Goal: Task Accomplishment & Management: Complete application form

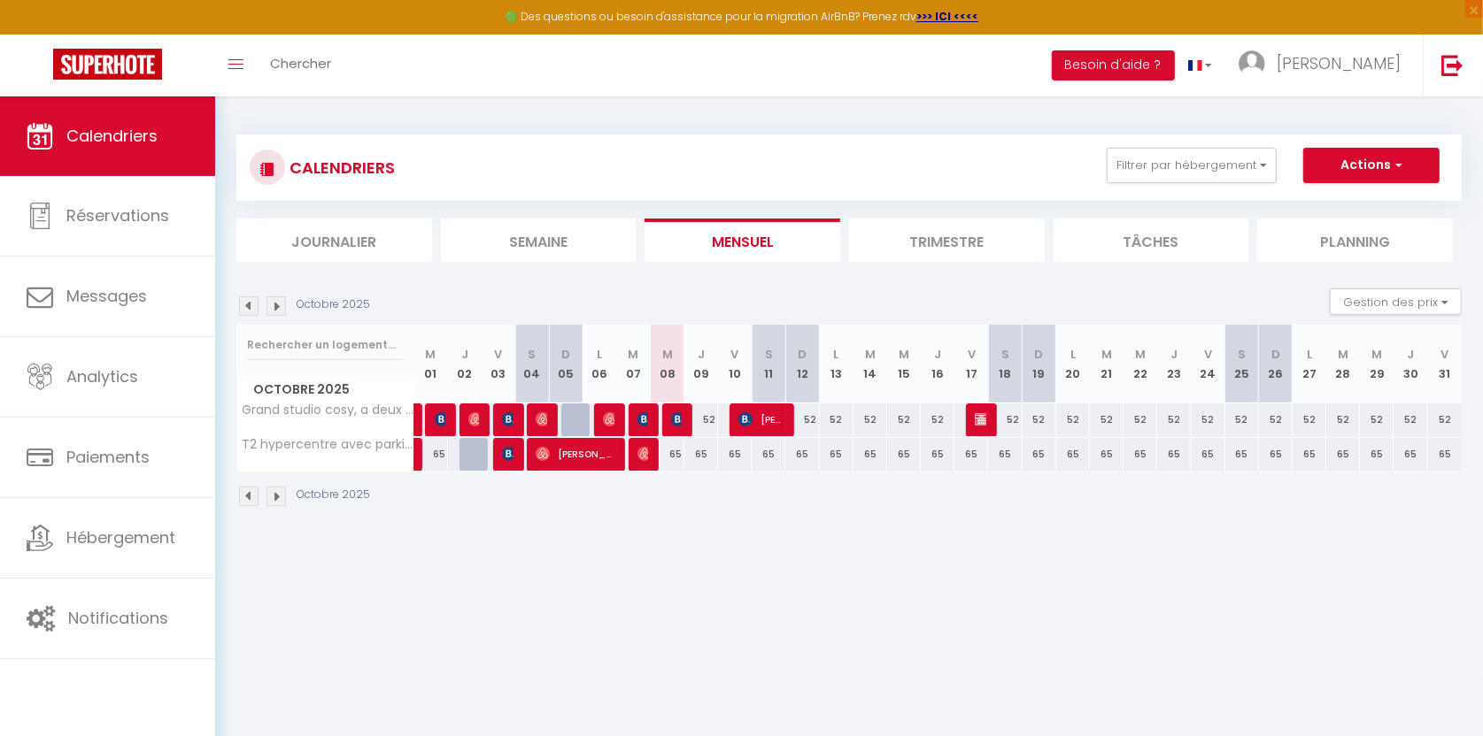
click at [1400, 169] on span "button" at bounding box center [1396, 165] width 11 height 18
click at [1376, 193] on link "Nouvelle réservation" at bounding box center [1352, 206] width 154 height 27
select select
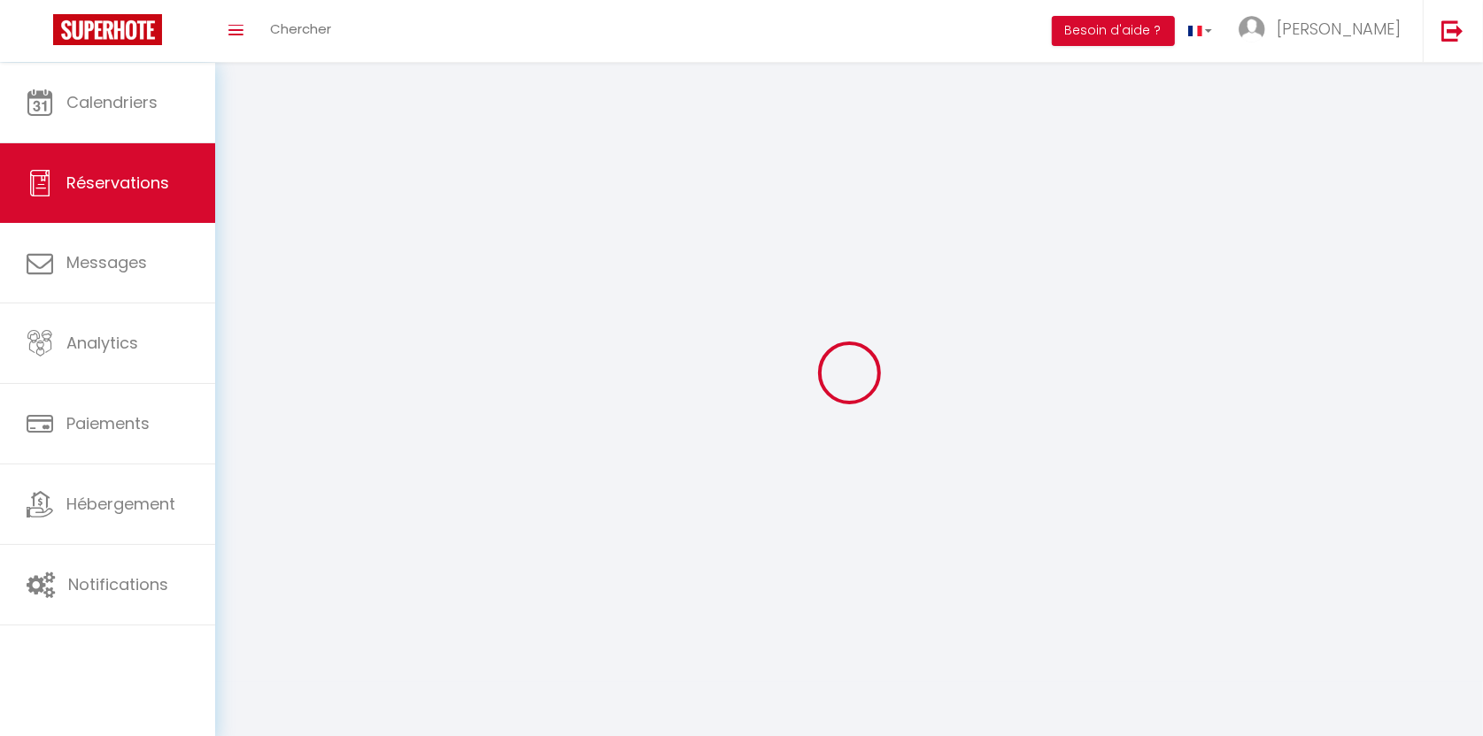
select select
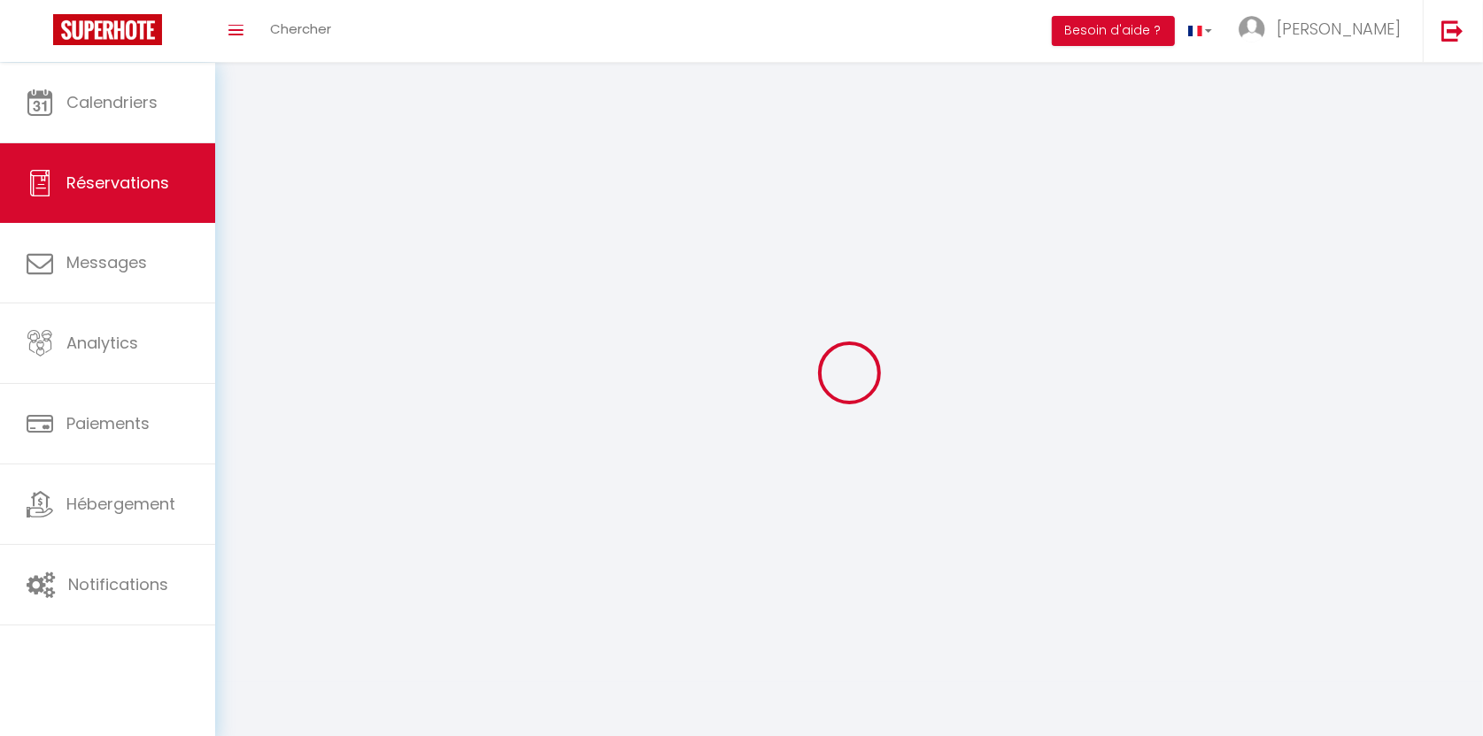
select select
checkbox input "false"
select select
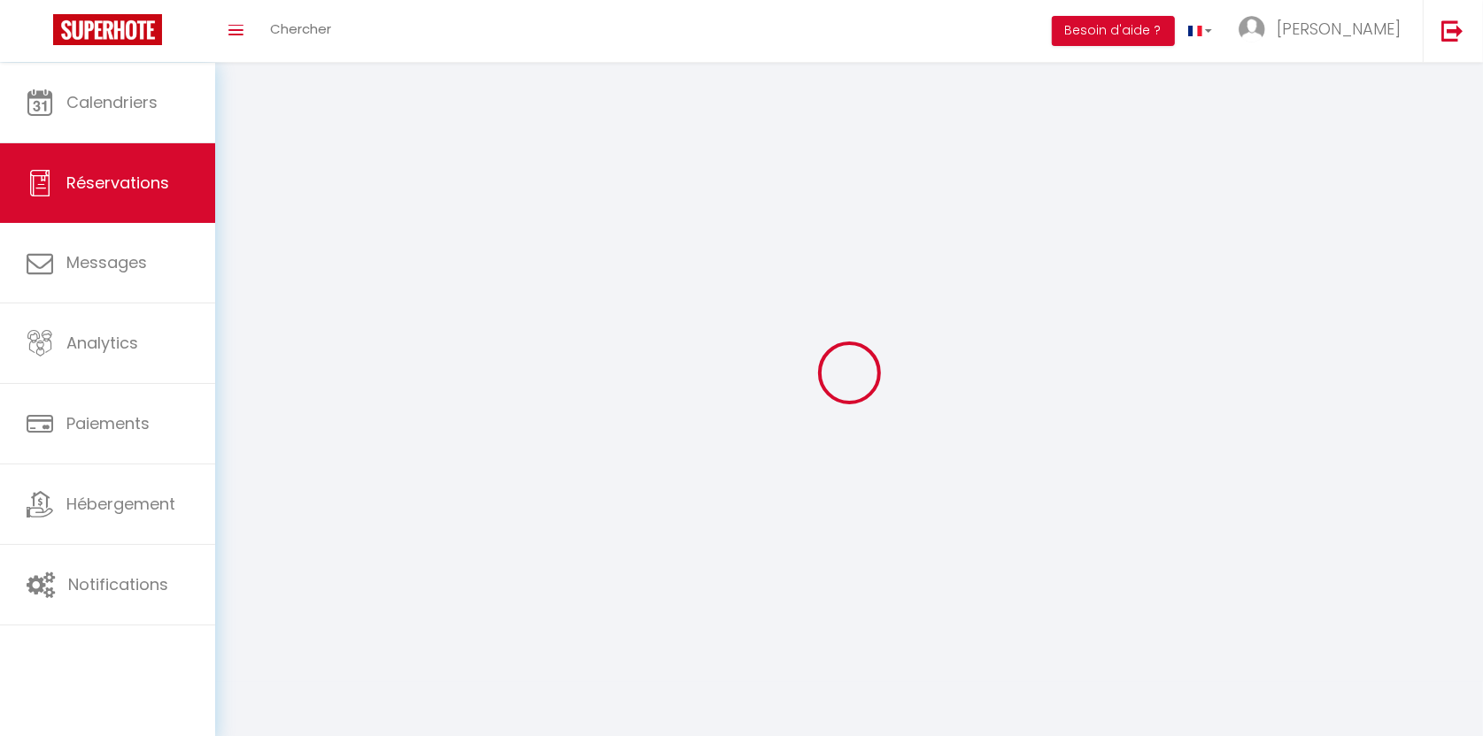
select select
checkbox input "false"
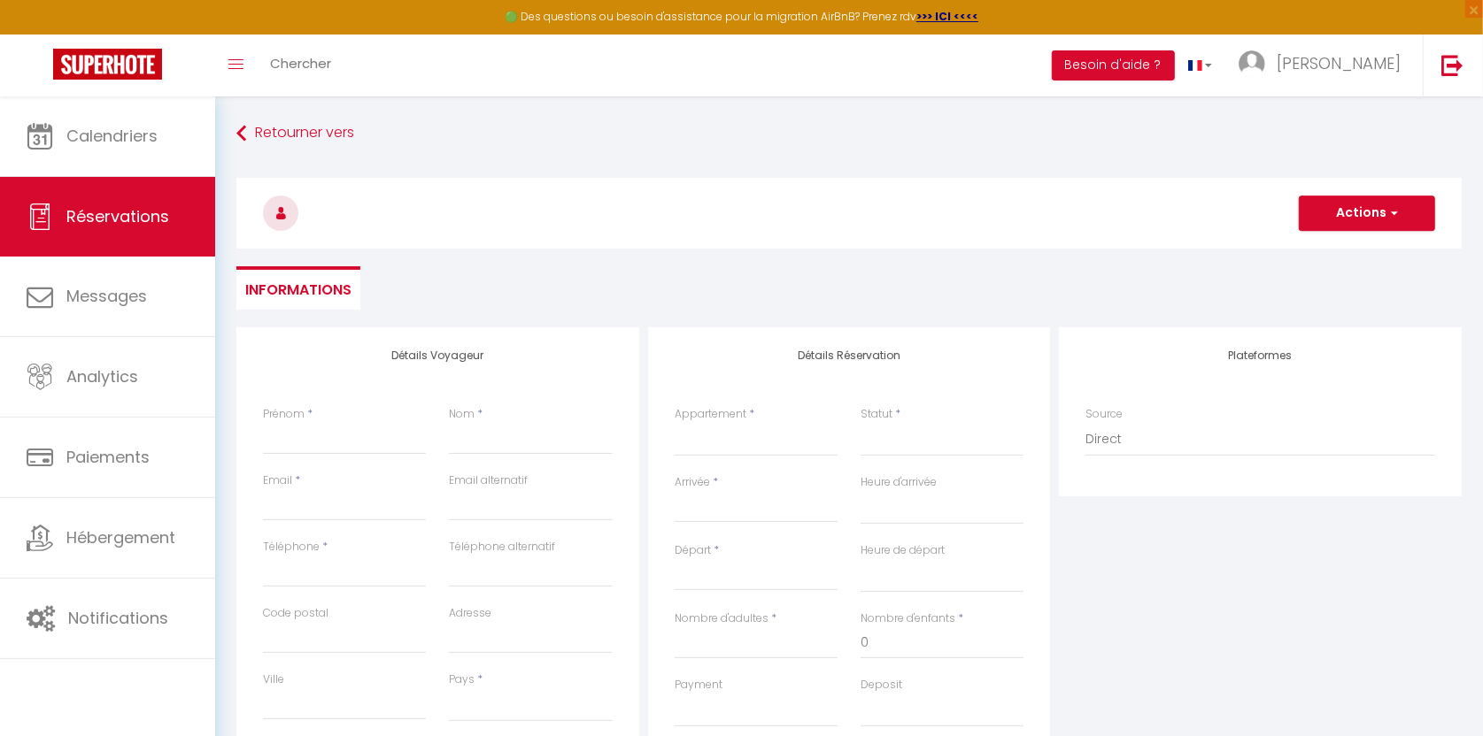
select select
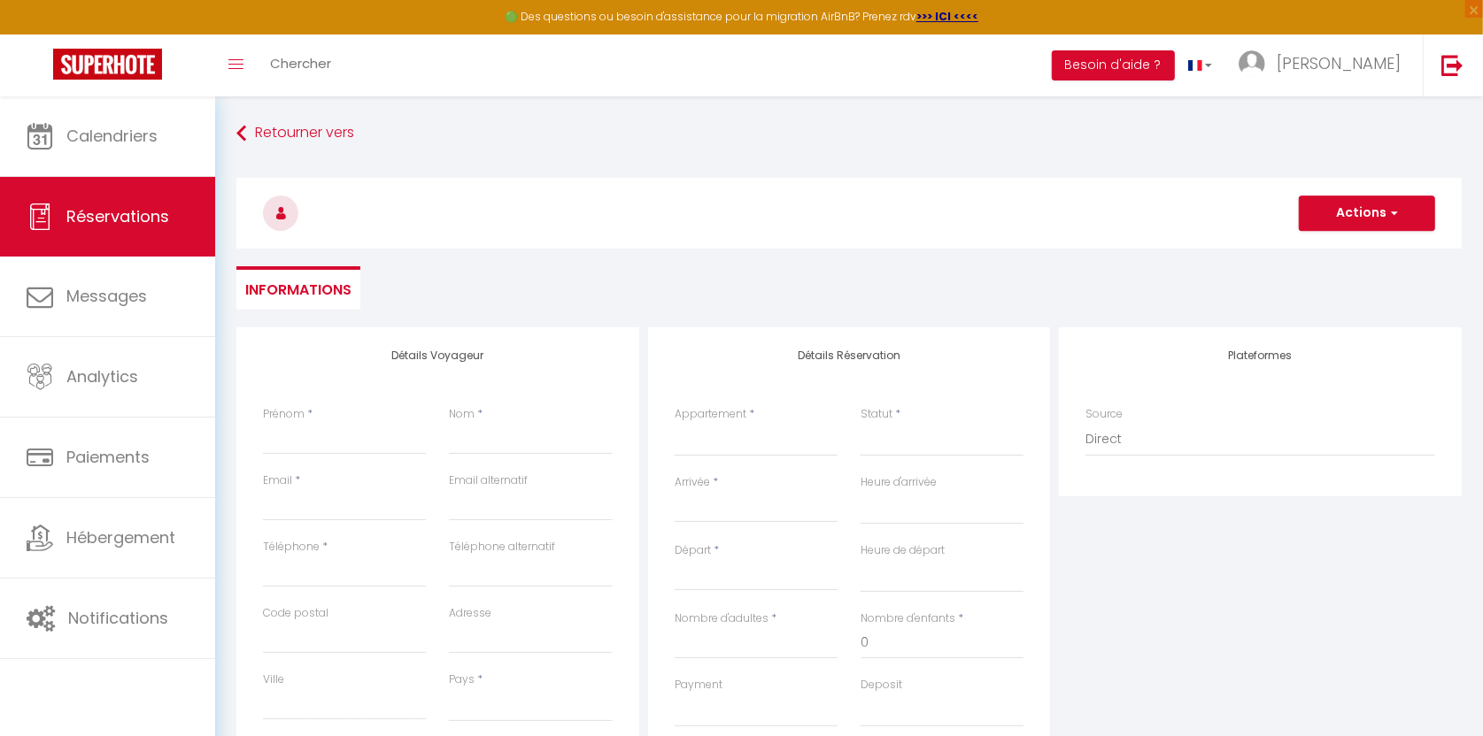
select select
checkbox input "false"
select select
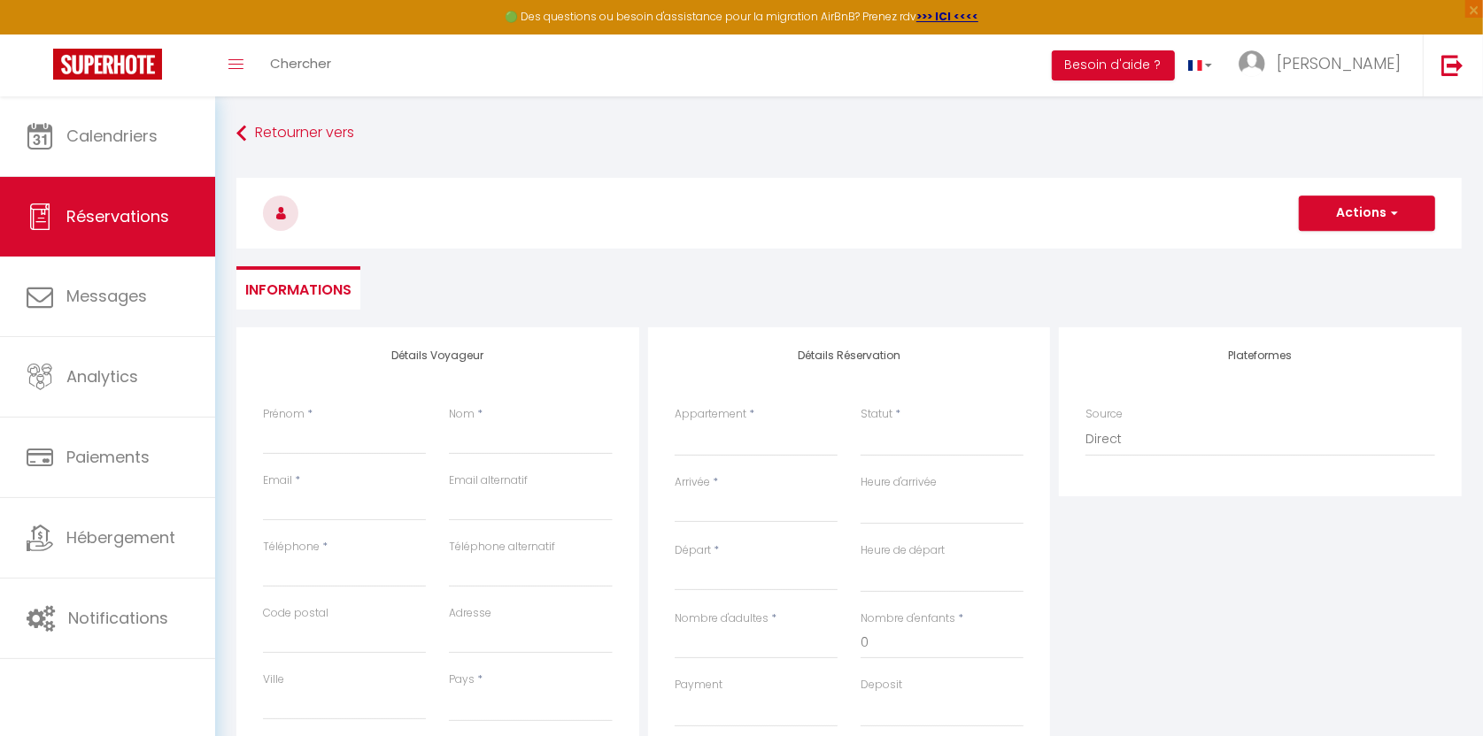
select select
checkbox input "false"
select select
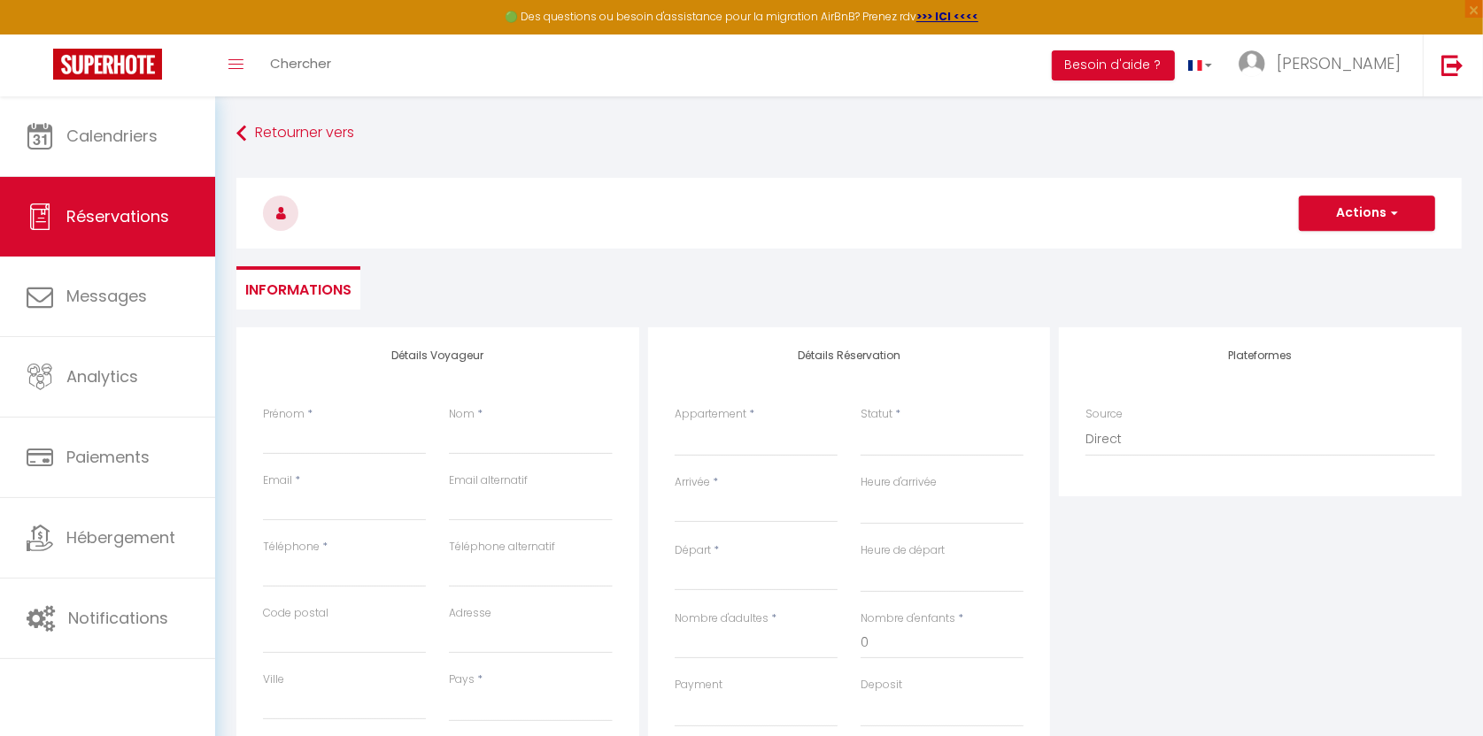
select select
type input "p"
select select
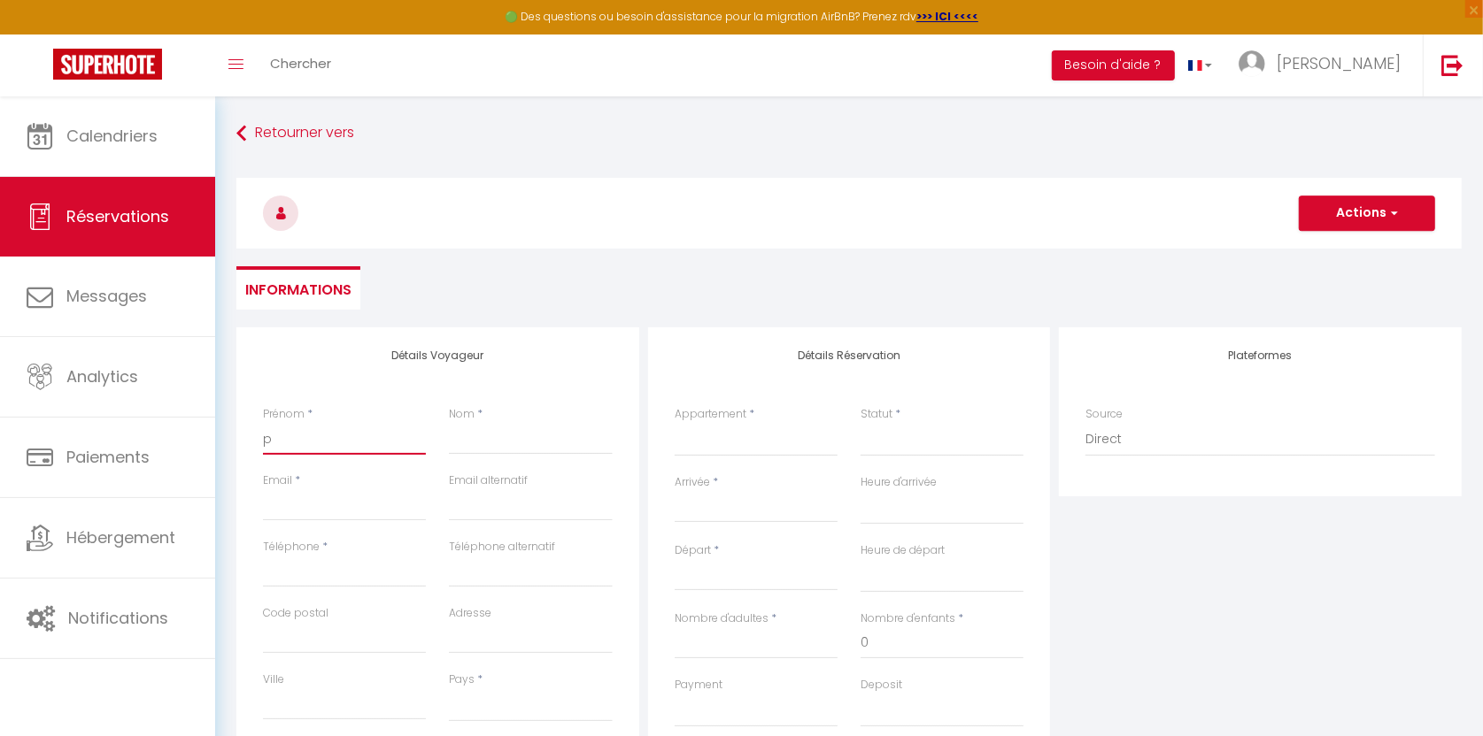
select select
checkbox input "false"
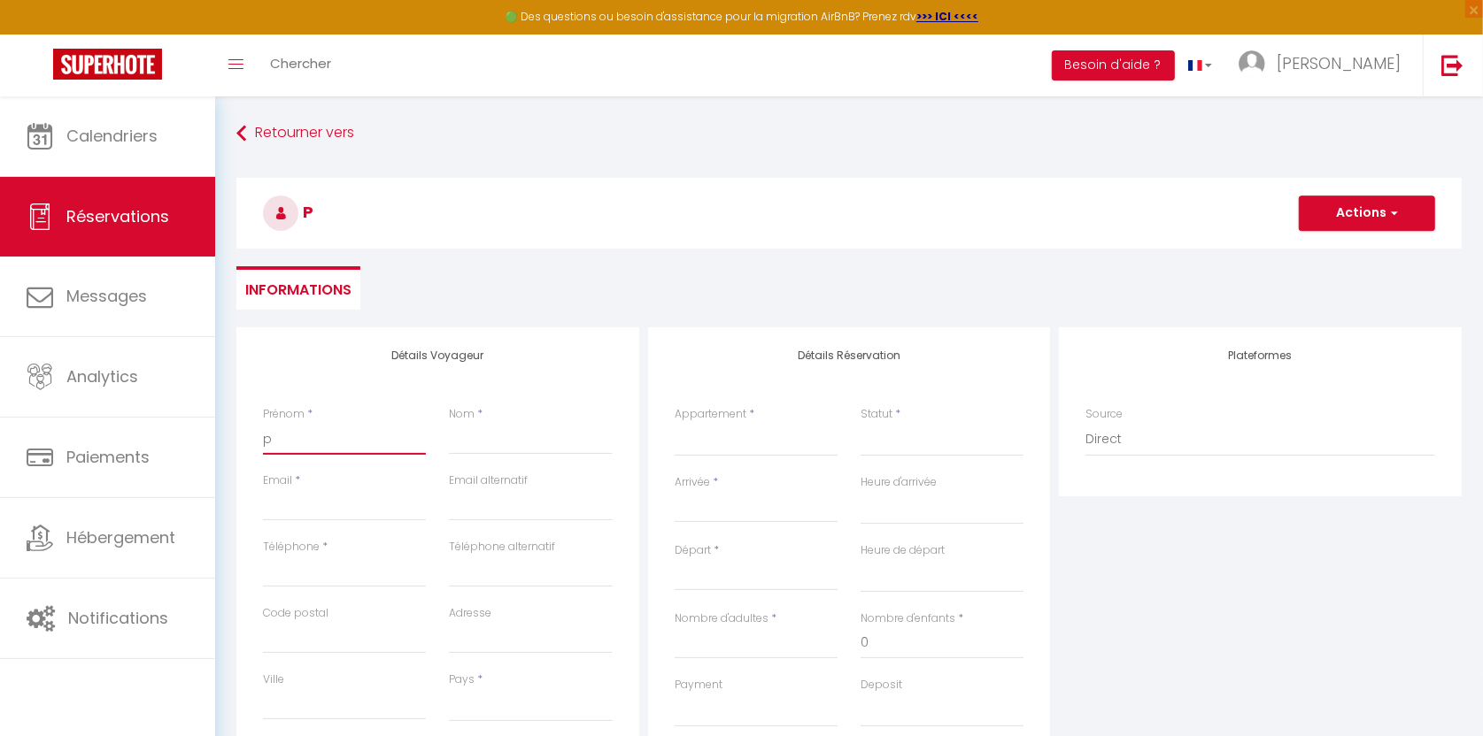
type input "po"
select select
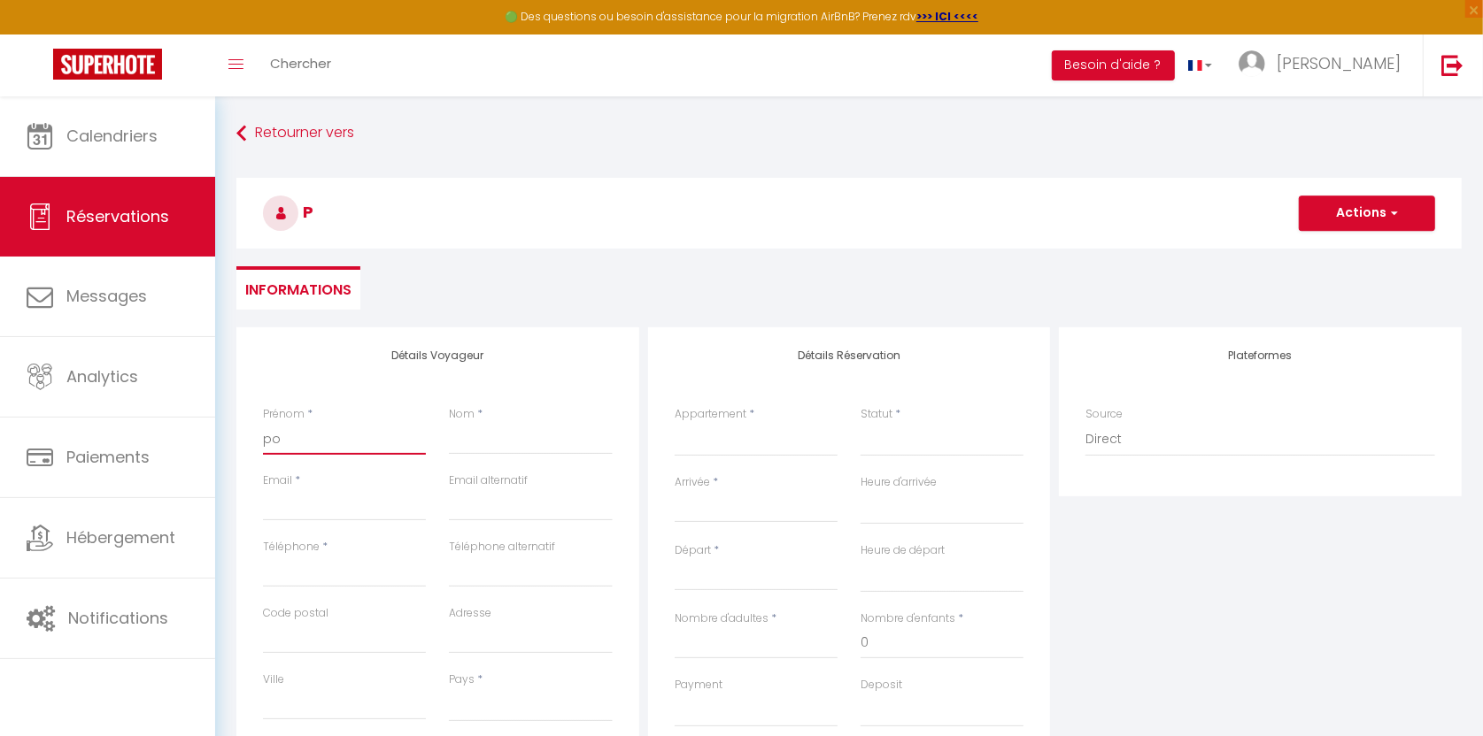
select select
checkbox input "false"
type input "[PERSON_NAME]"
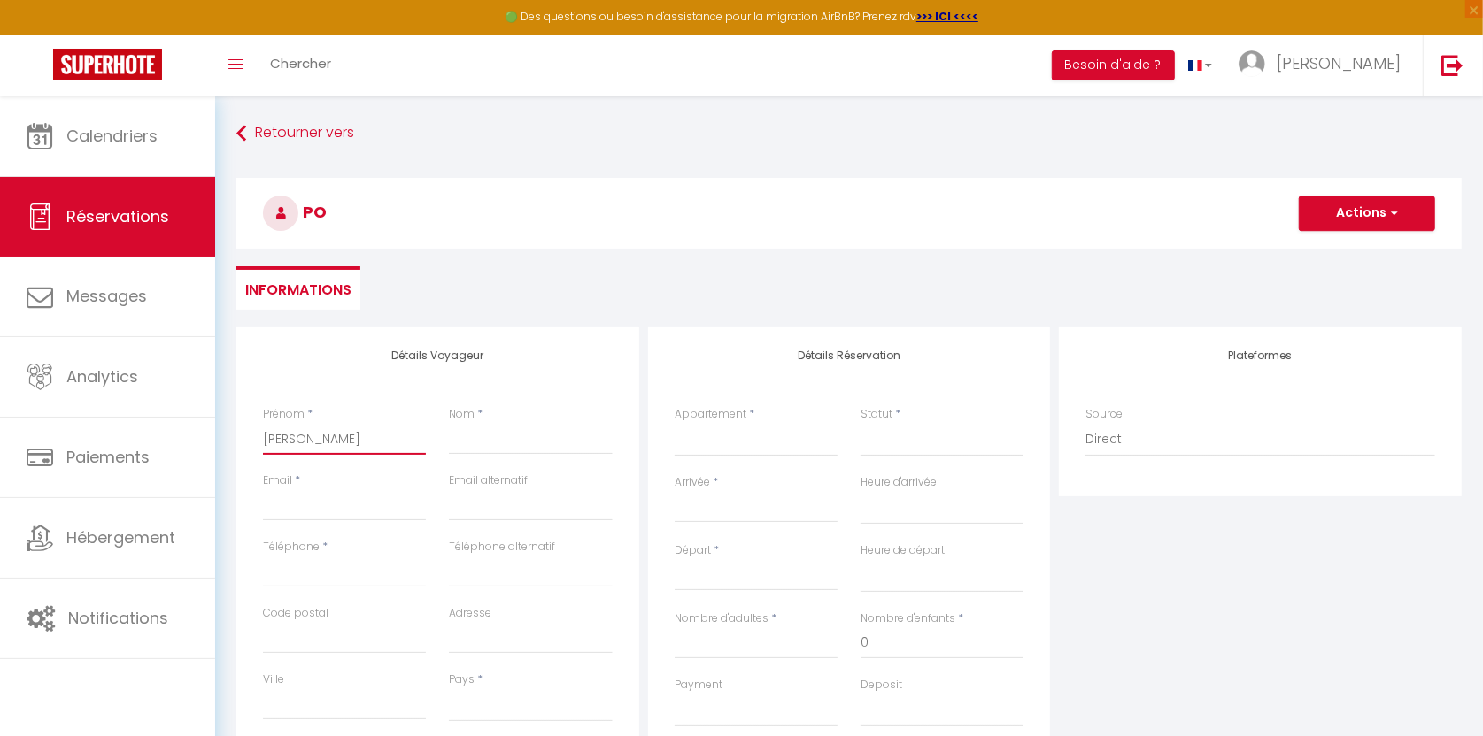
select select
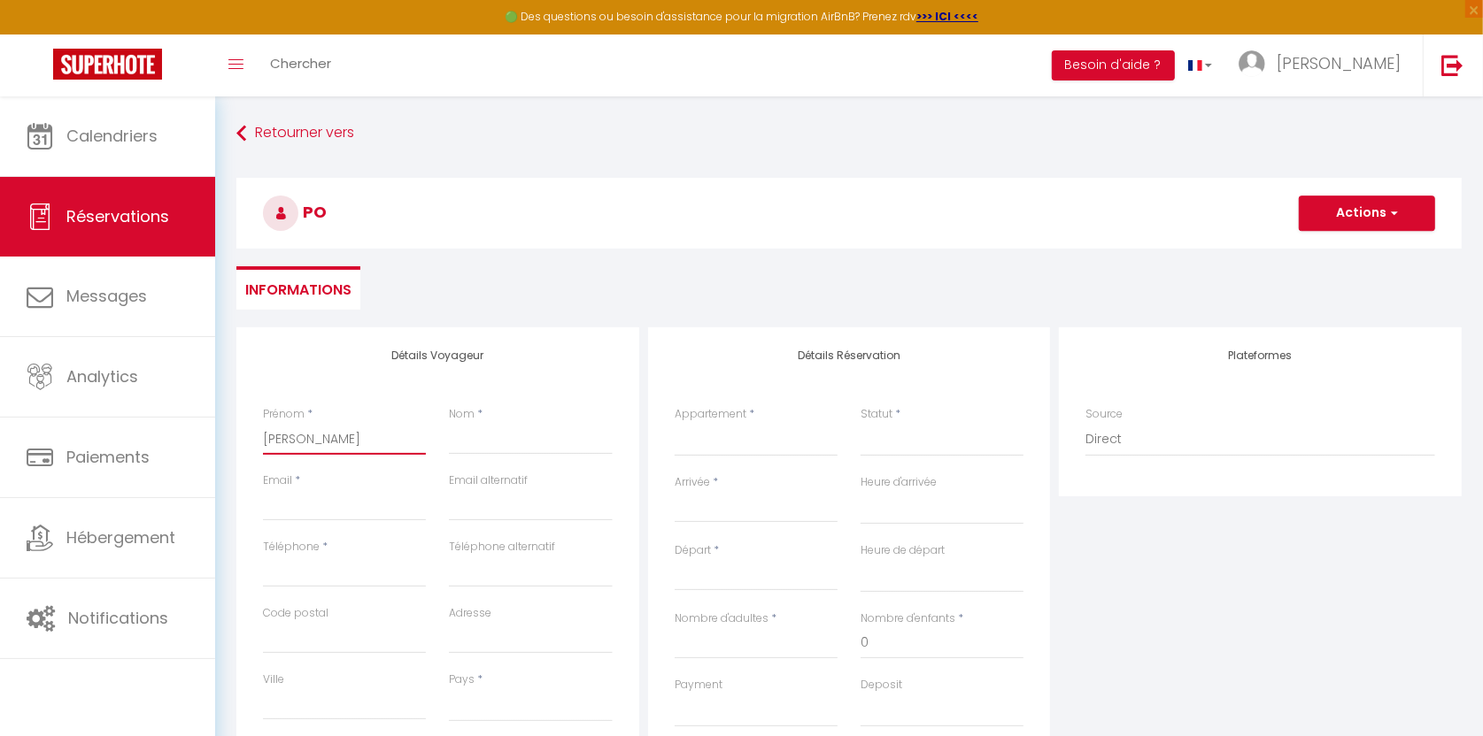
select select
checkbox input "false"
type input "po"
select select
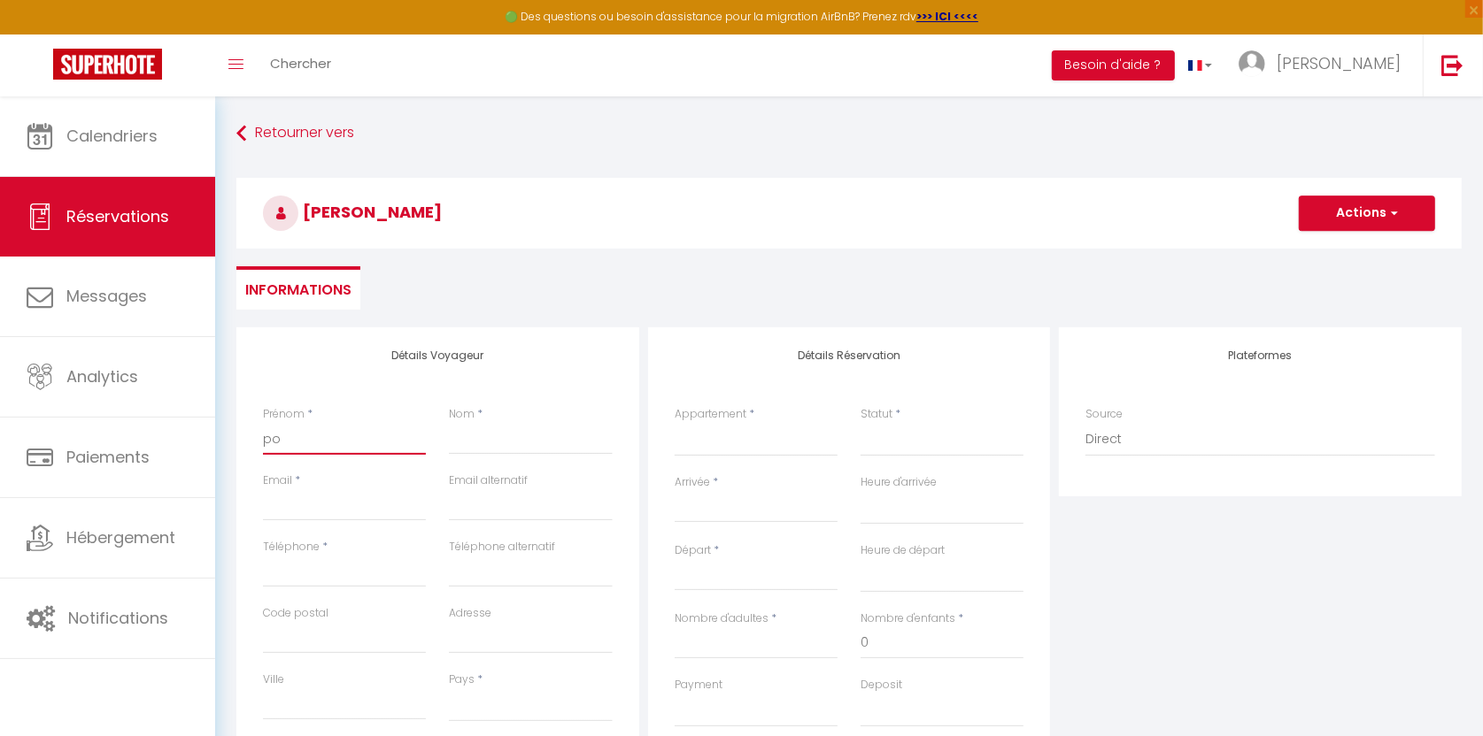
select select
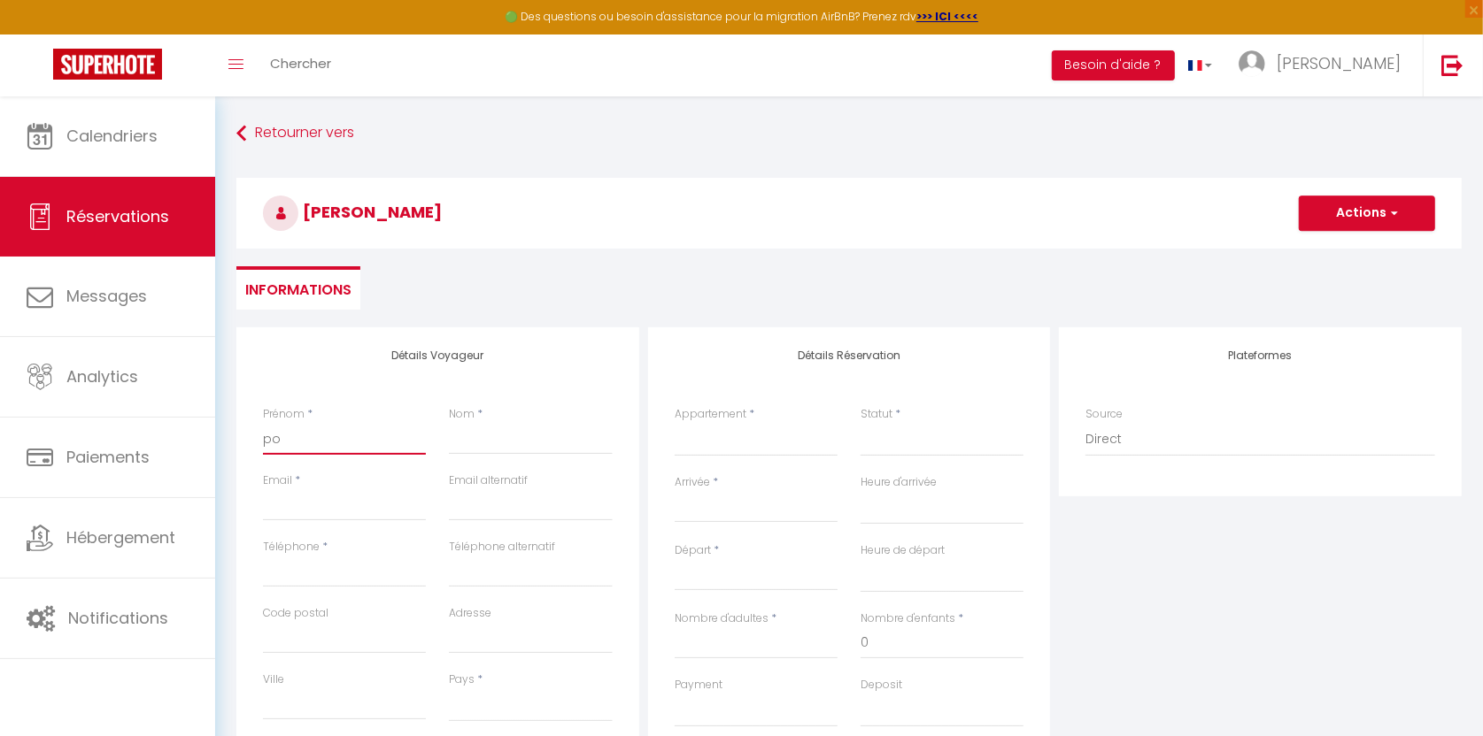
select select
checkbox input "false"
type input "p"
select select
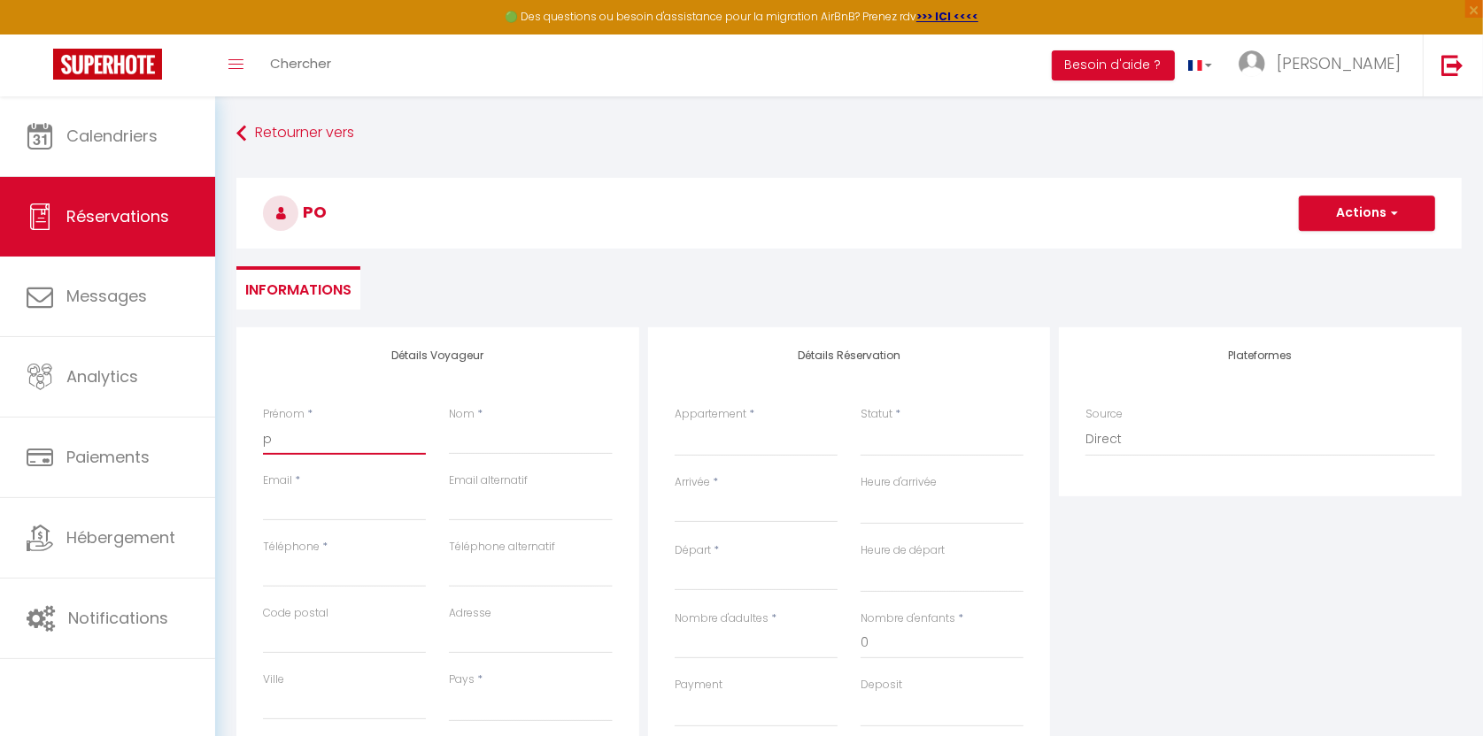
select select
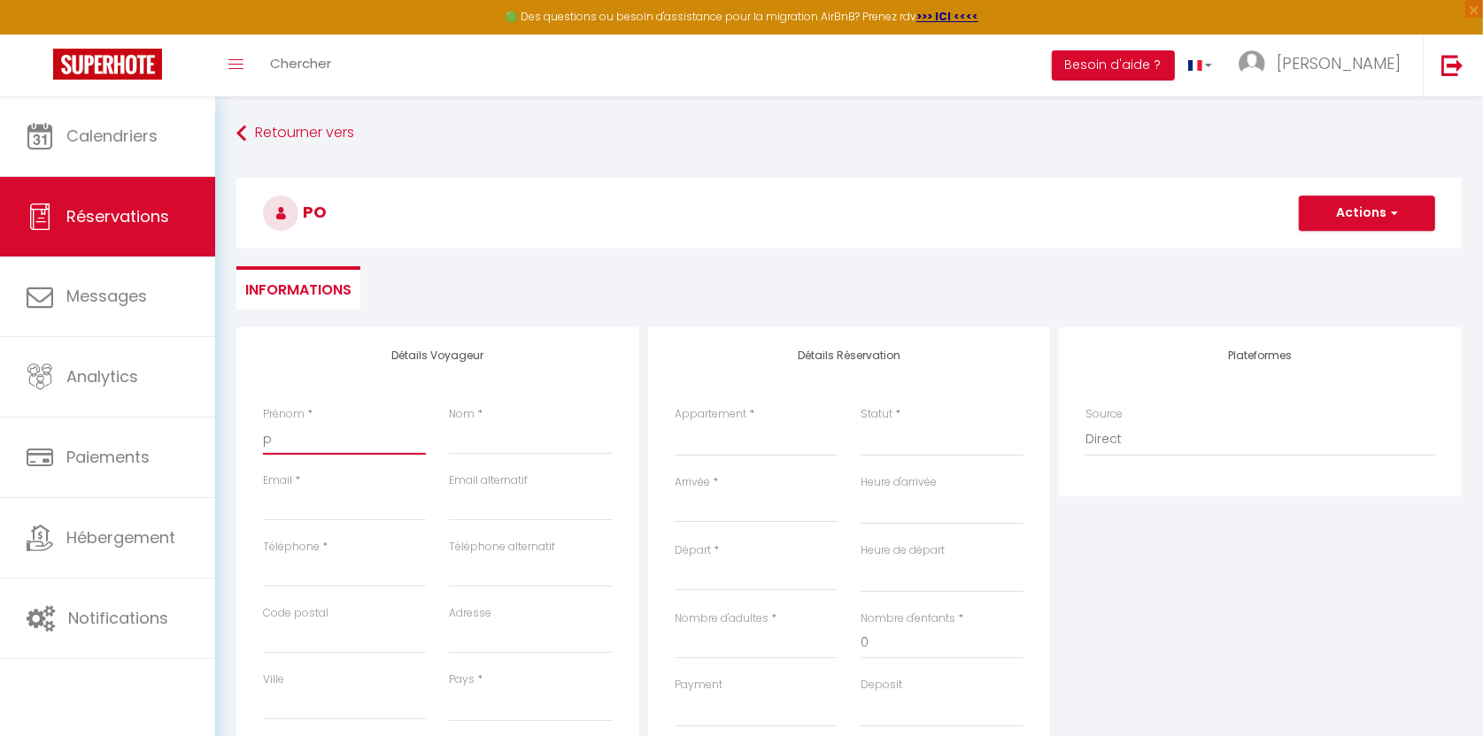
checkbox input "false"
select select
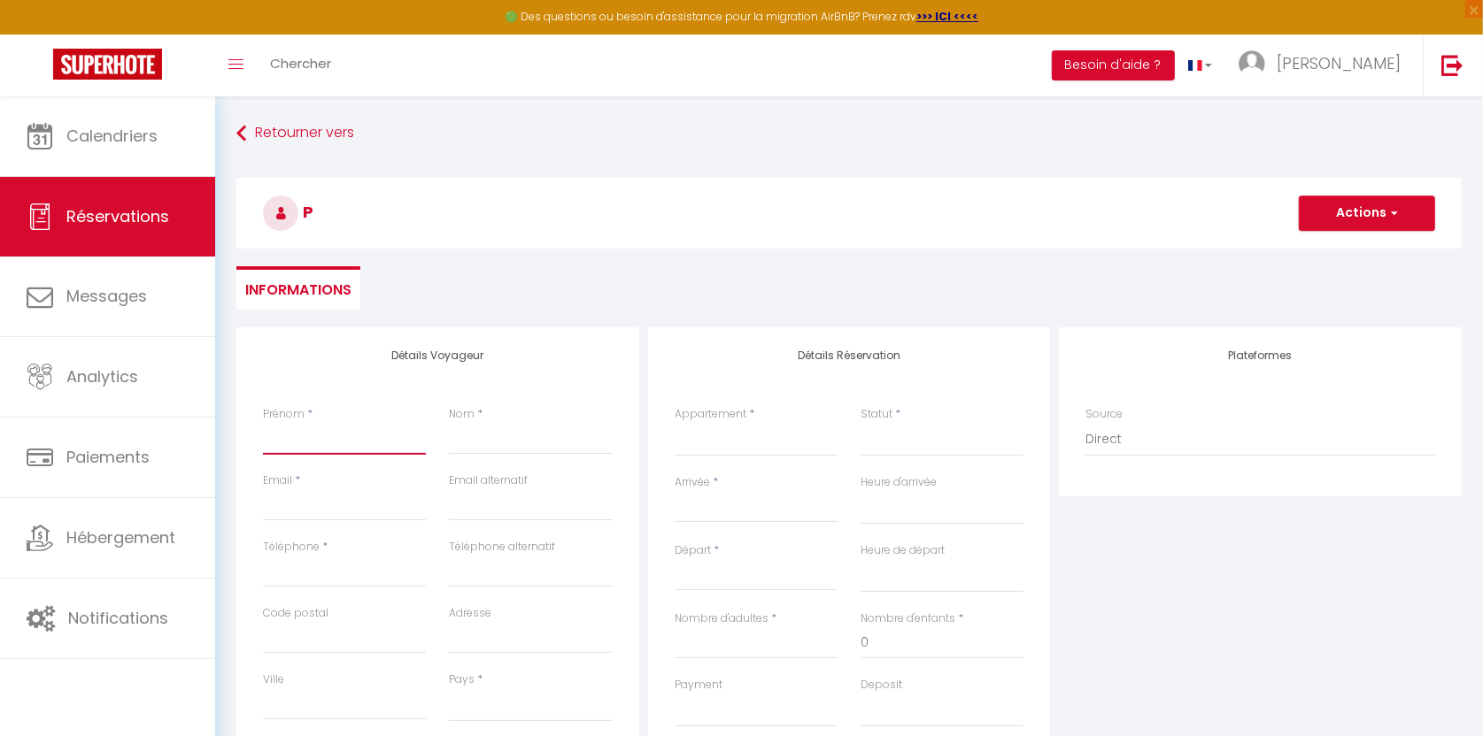
select select
checkbox input "false"
type input "P"
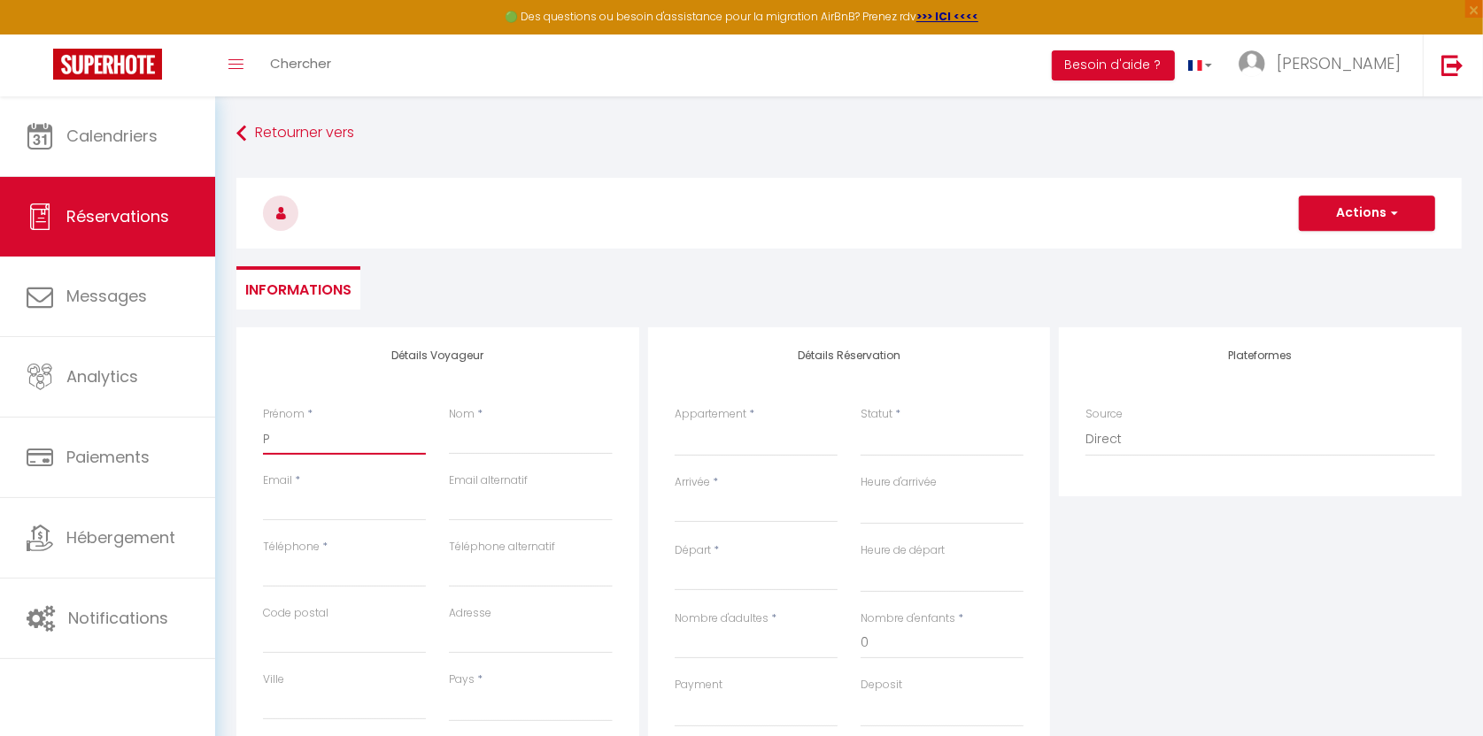
select select
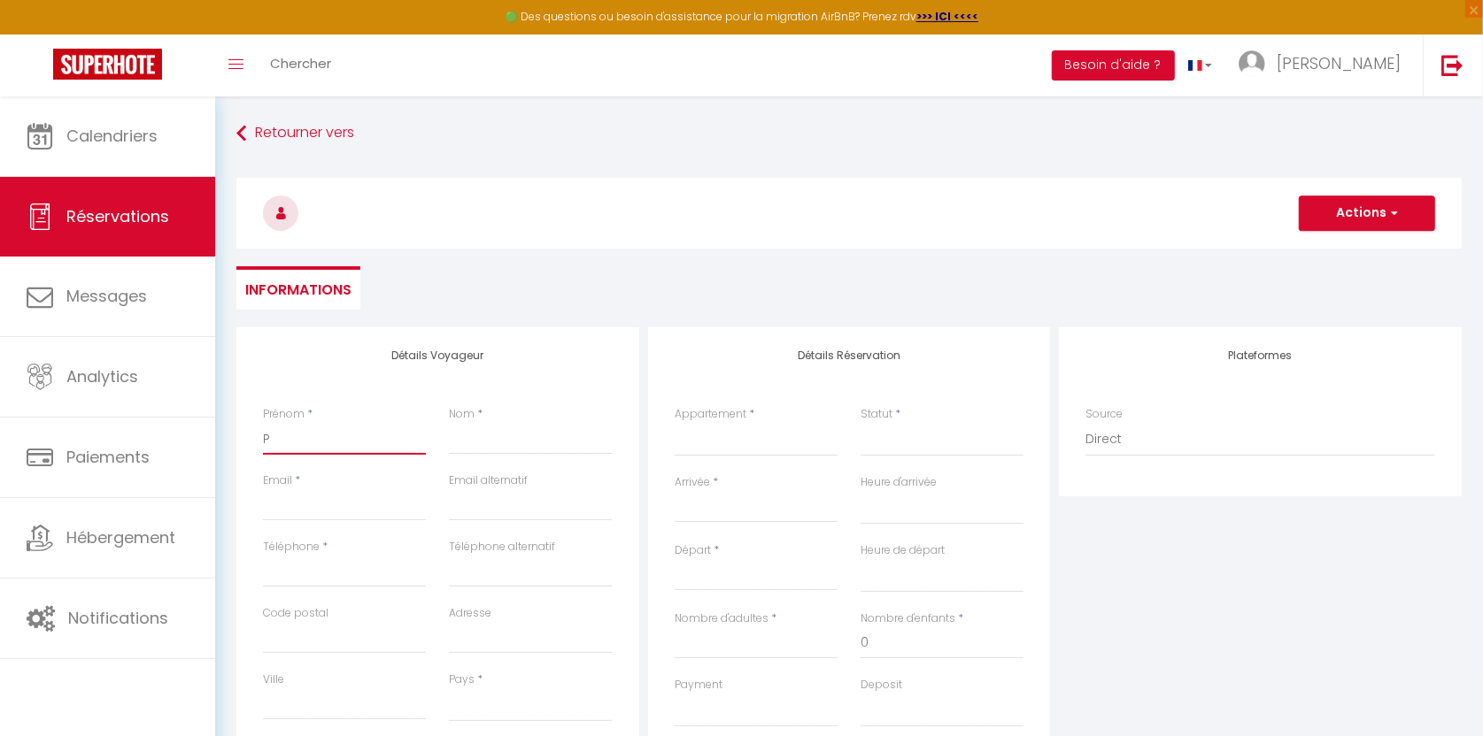
select select
checkbox input "false"
type input "Po"
select select
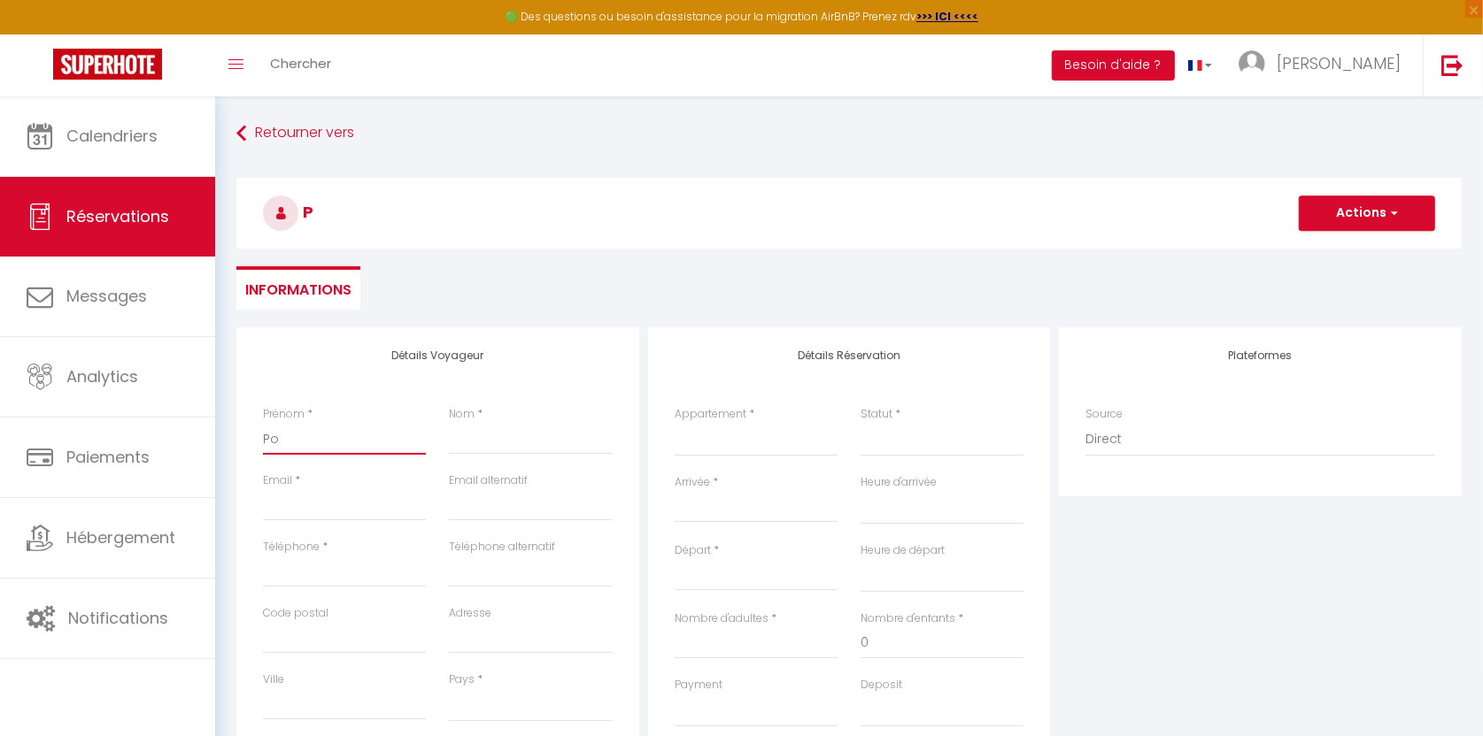
select select
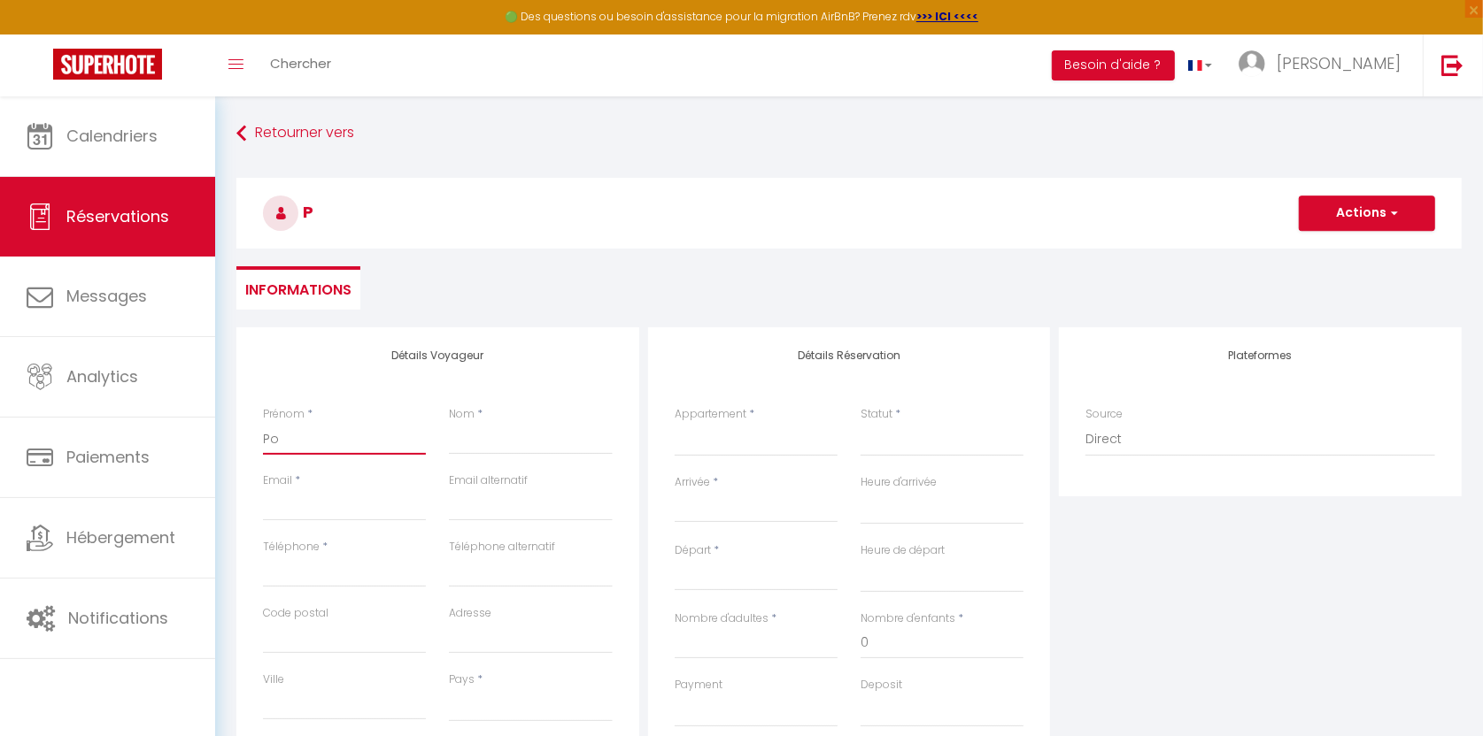
select select
checkbox input "false"
type input "[PERSON_NAME]"
select select
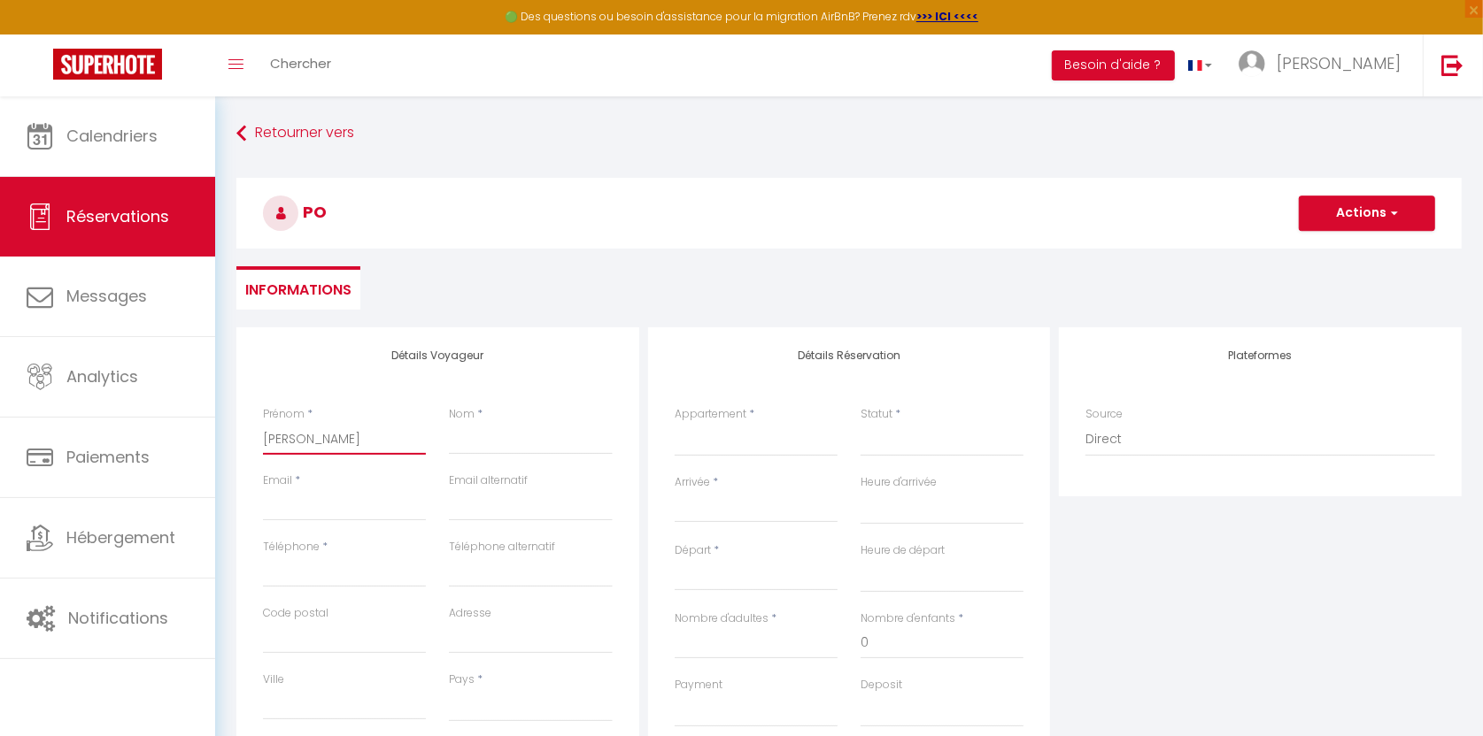
select select
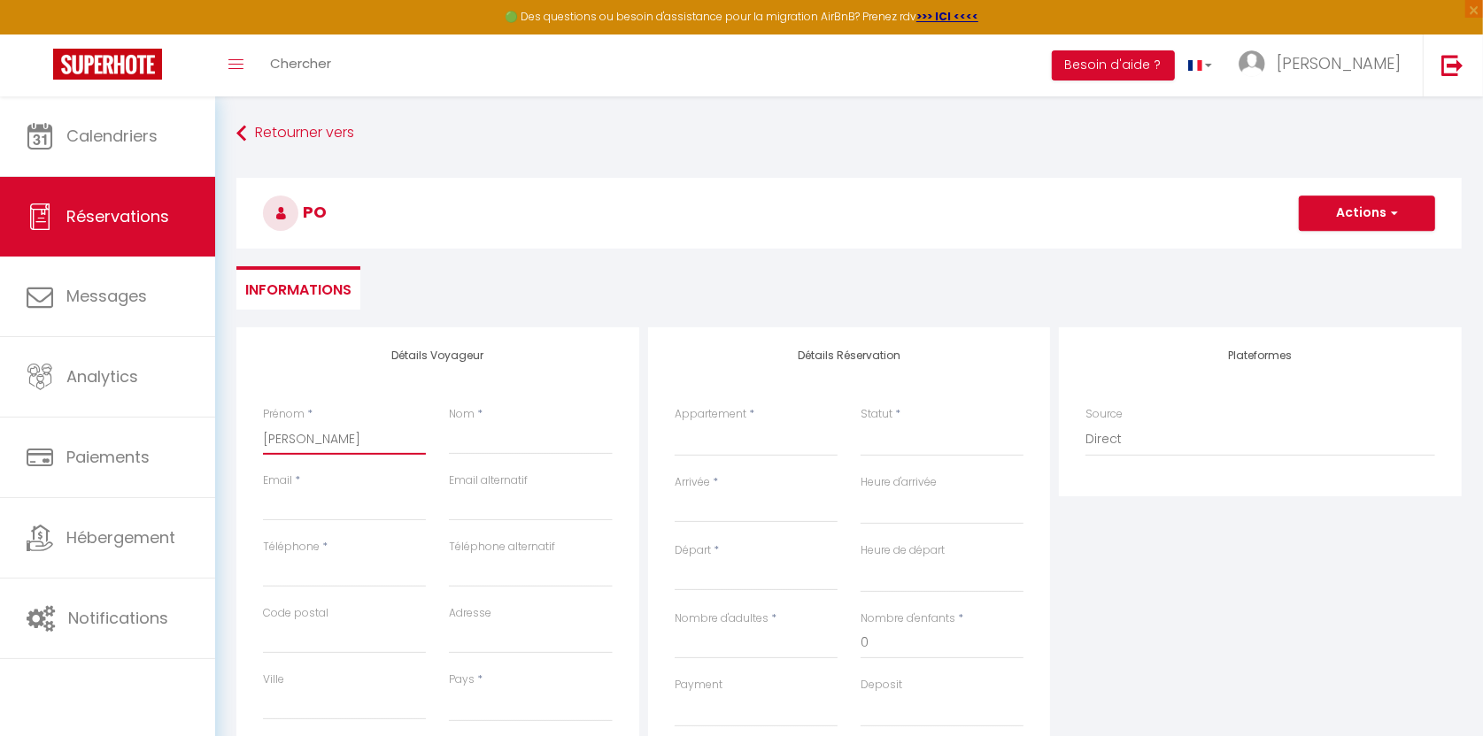
checkbox input "false"
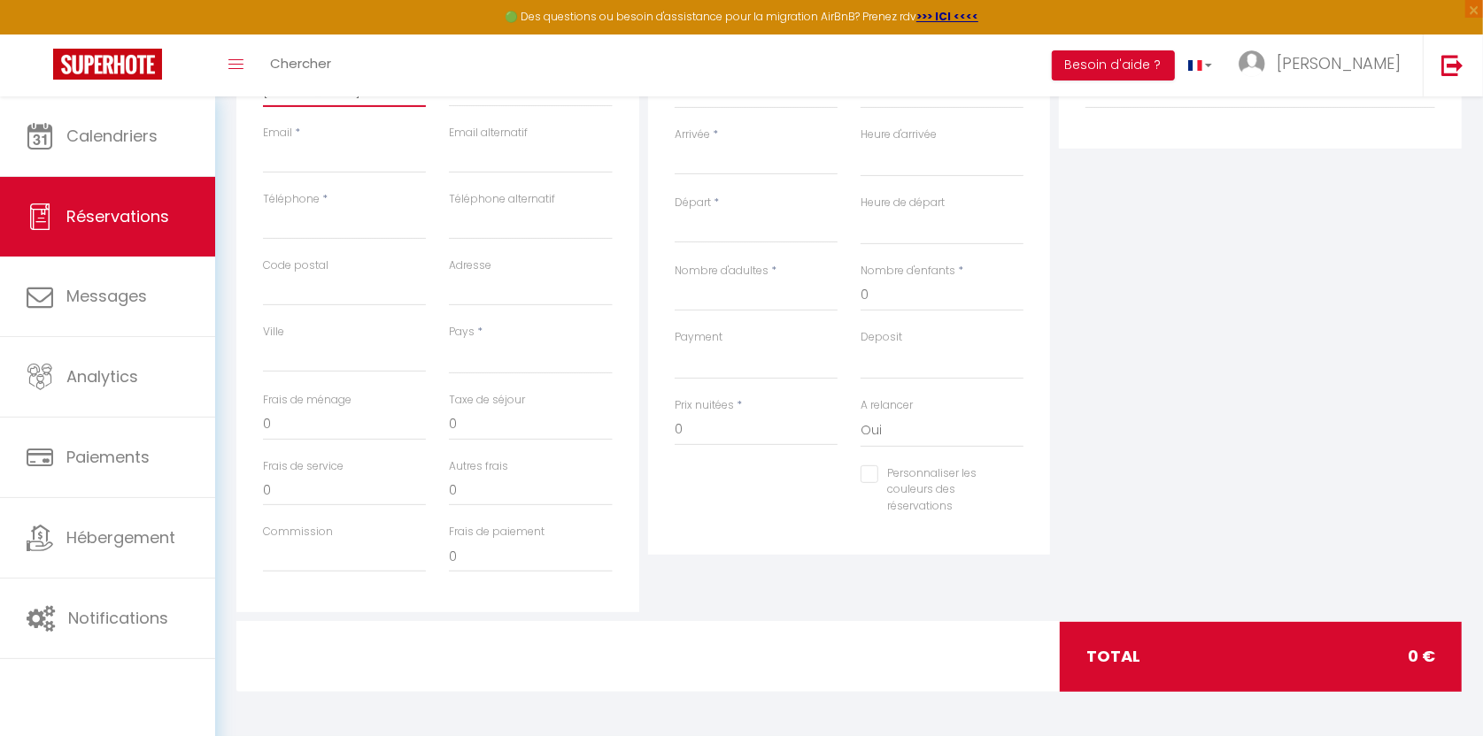
scroll to position [343, 0]
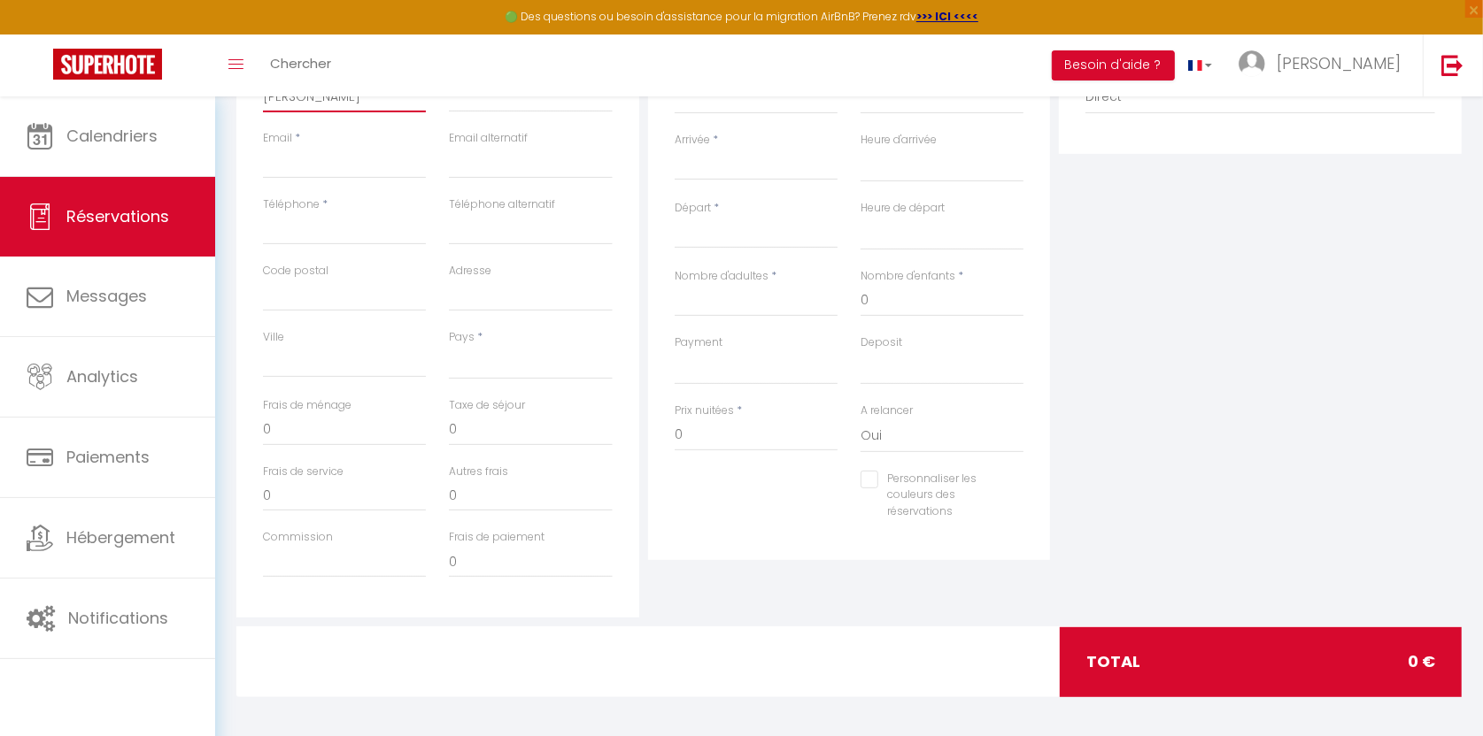
type input "[PERSON_NAME]"
click at [721, 435] on input "0" at bounding box center [755, 436] width 163 height 32
select select
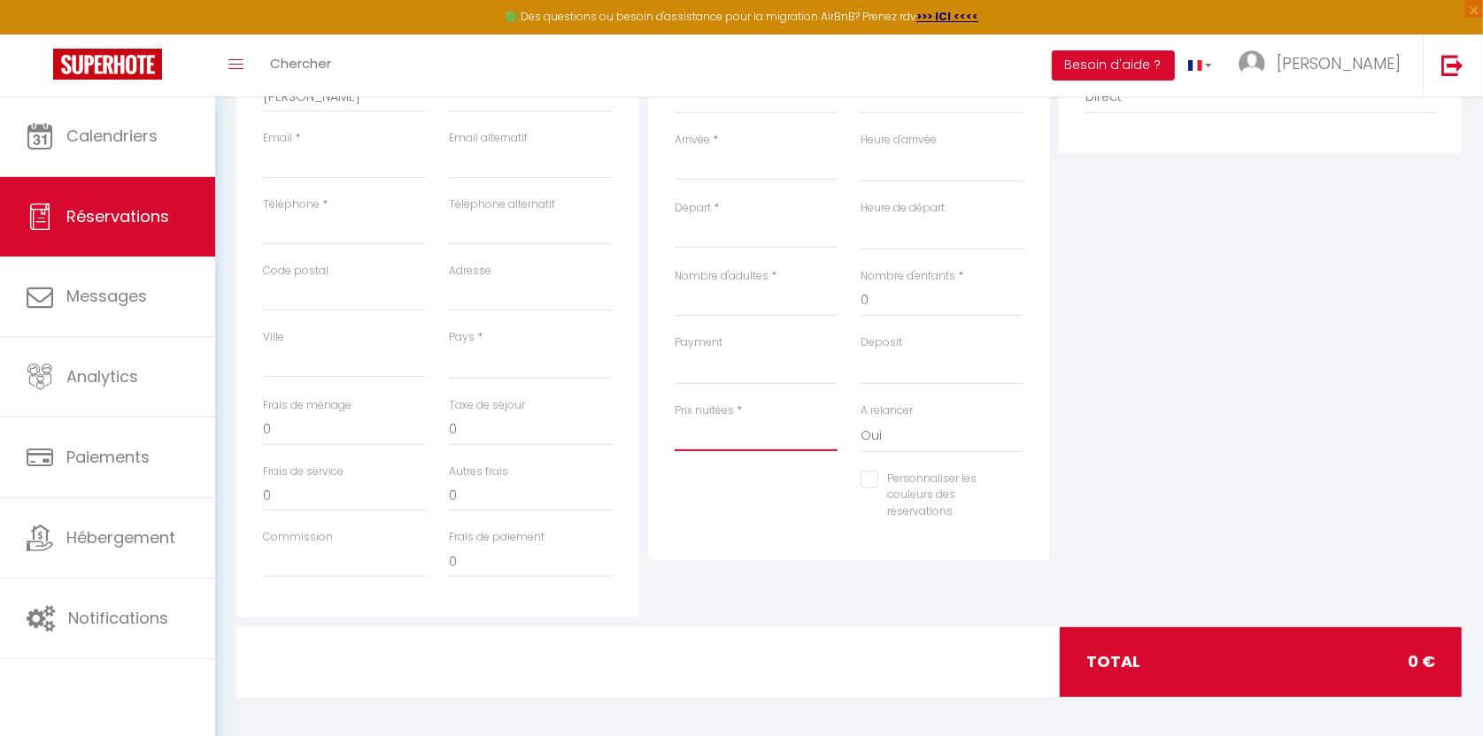
select select
checkbox input "false"
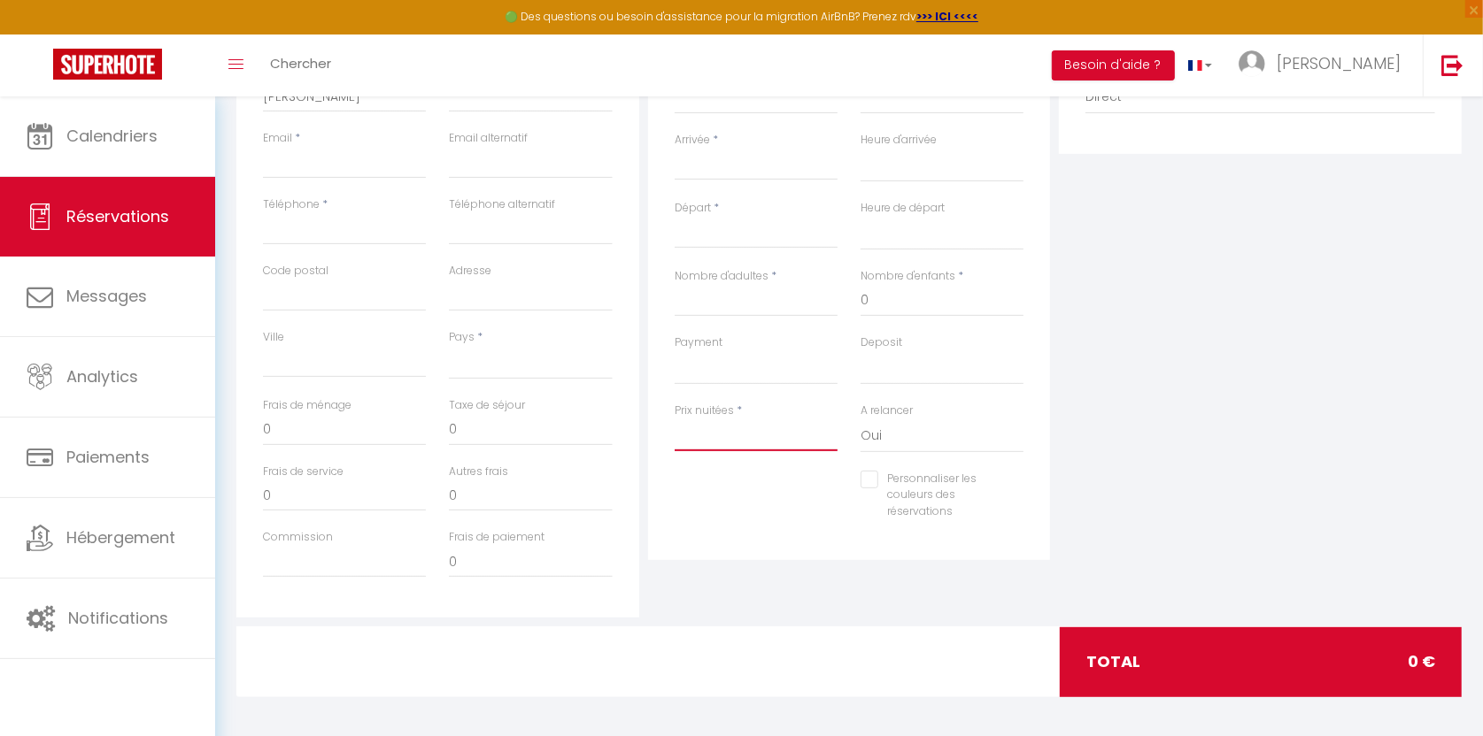
type input "6"
select select
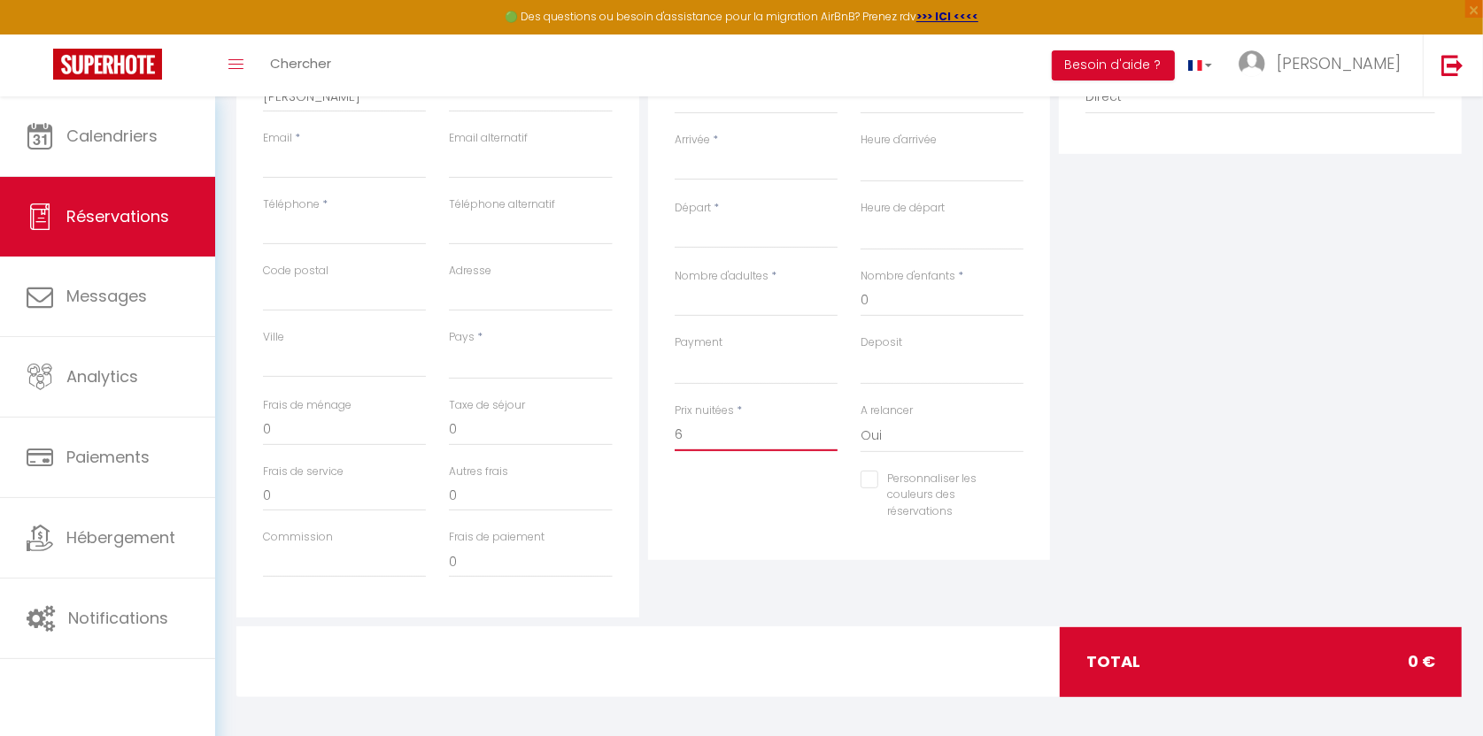
select select
checkbox input "false"
type input "60"
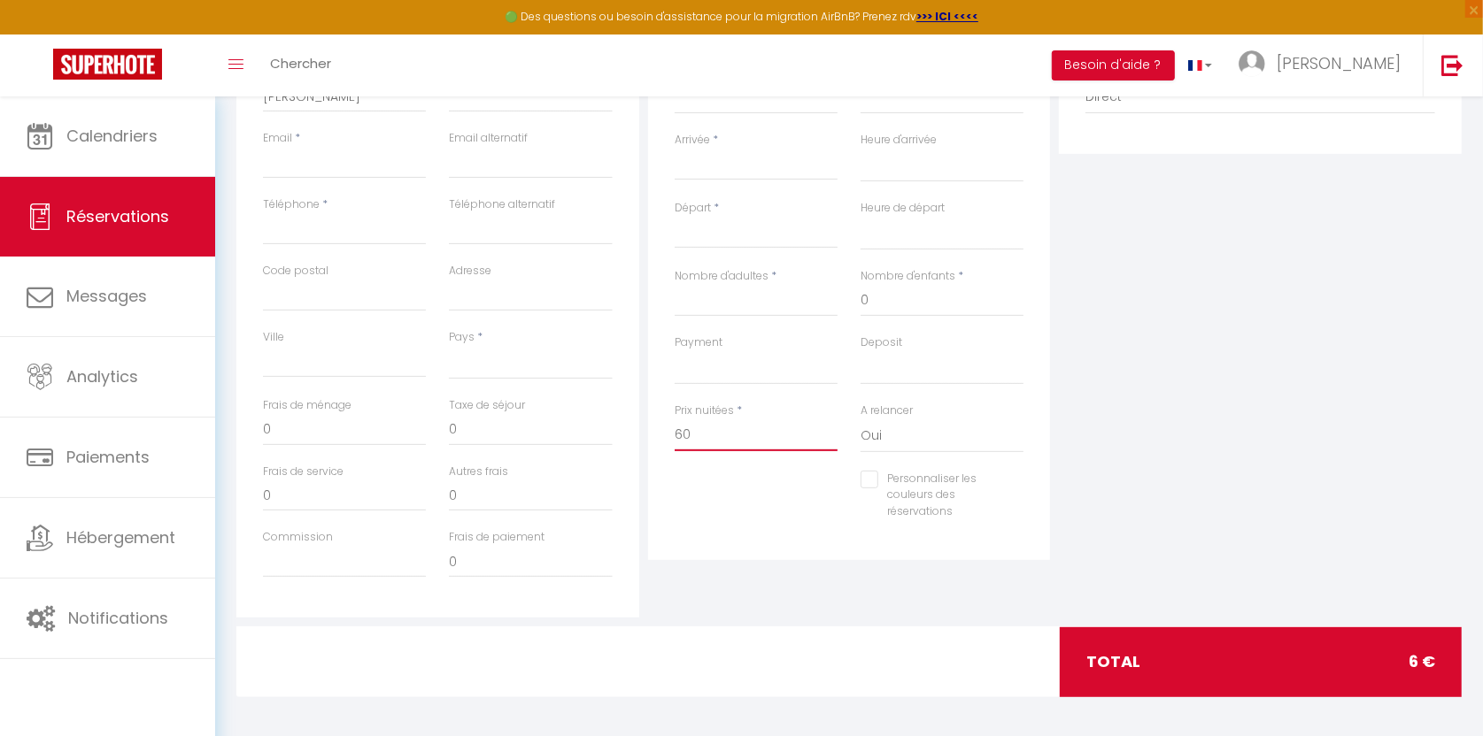
select select
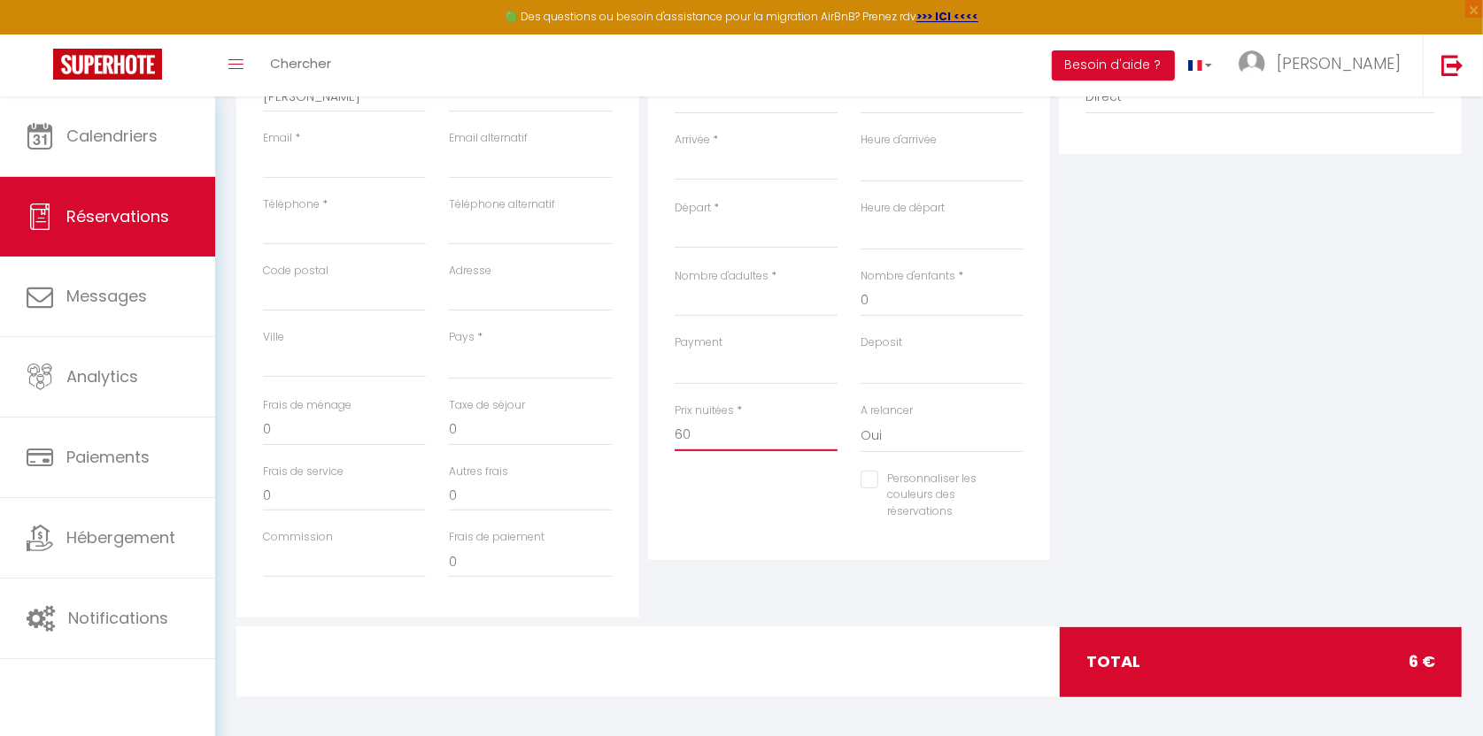
select select
checkbox input "false"
type input "60"
click at [1033, 429] on div "A relancer Oui Non" at bounding box center [942, 437] width 186 height 68
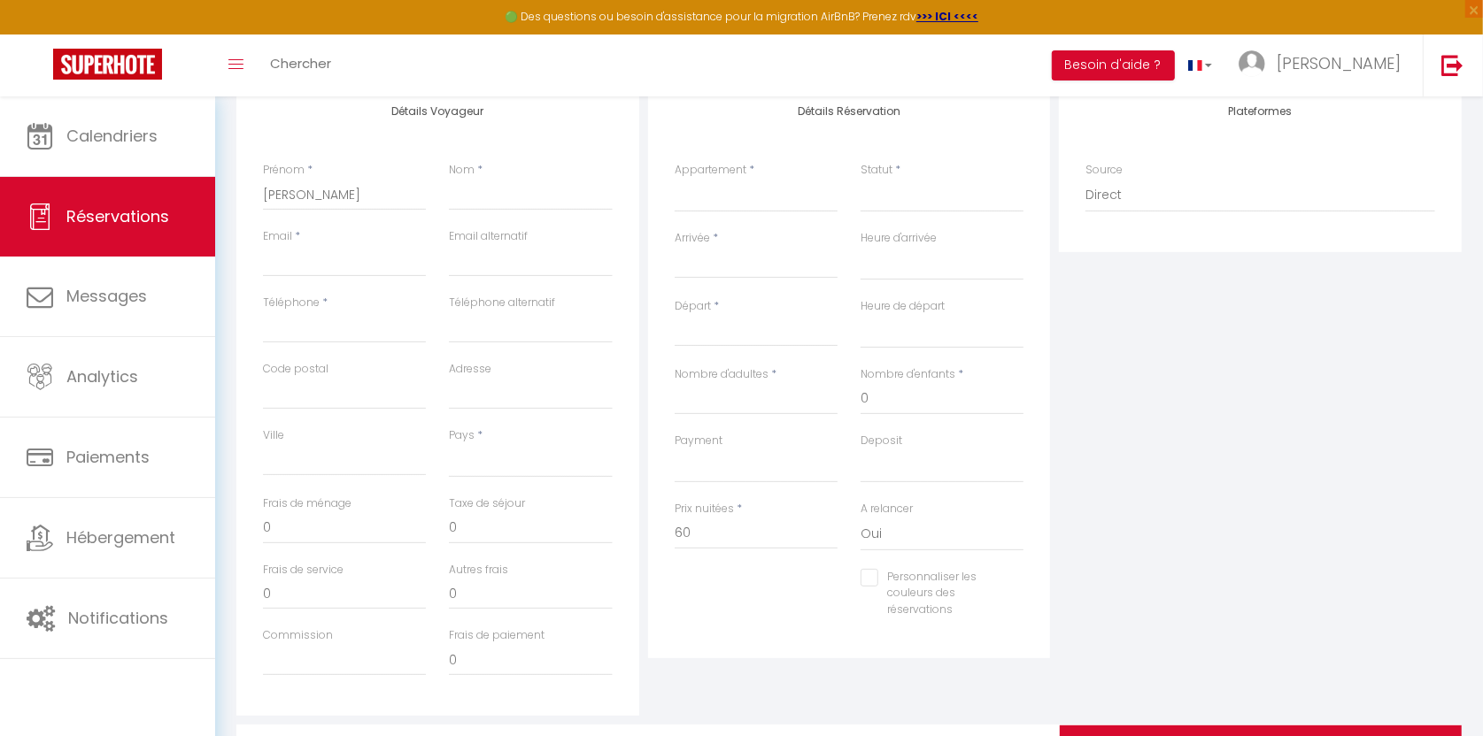
scroll to position [207, 0]
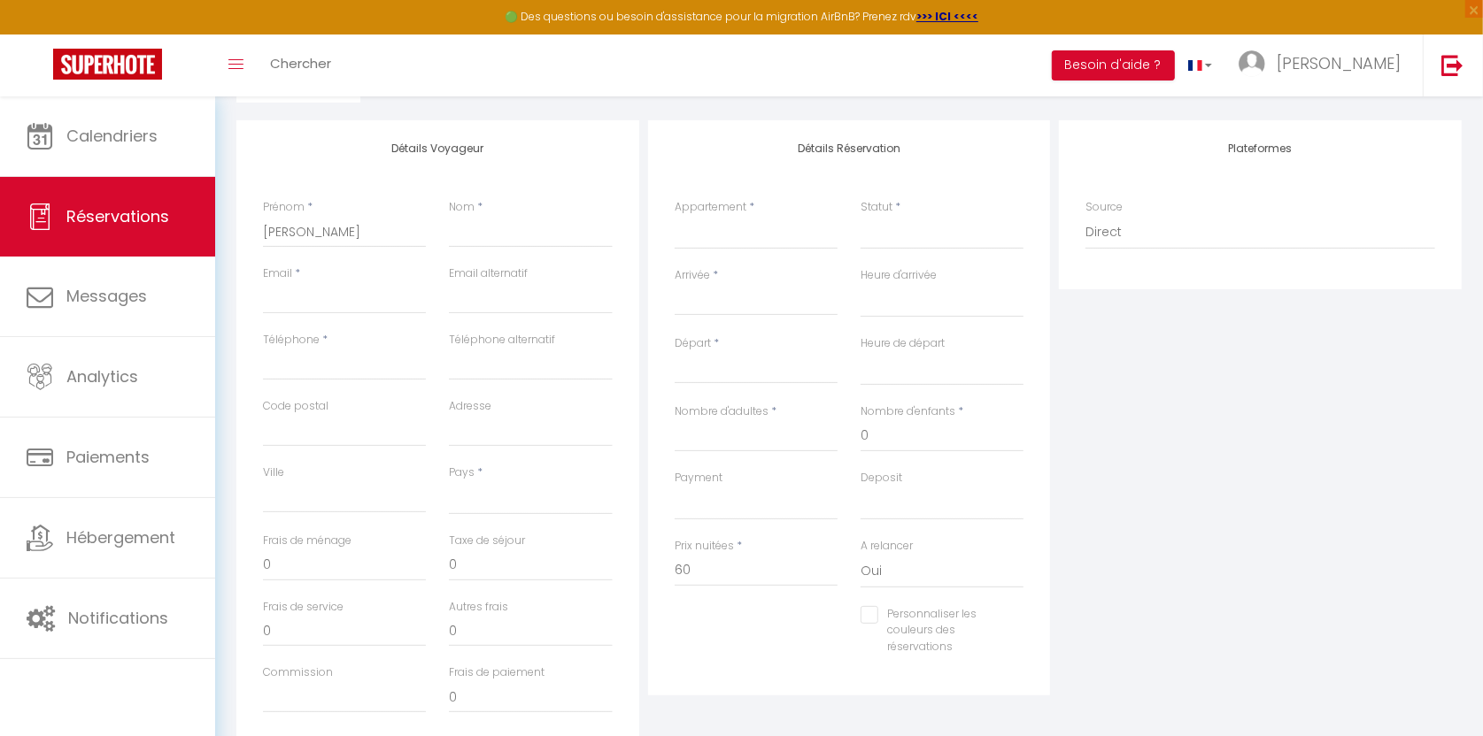
click at [759, 296] on input "Arrivée" at bounding box center [755, 301] width 163 height 23
click at [766, 442] on span "7" at bounding box center [770, 437] width 38 height 35
select select
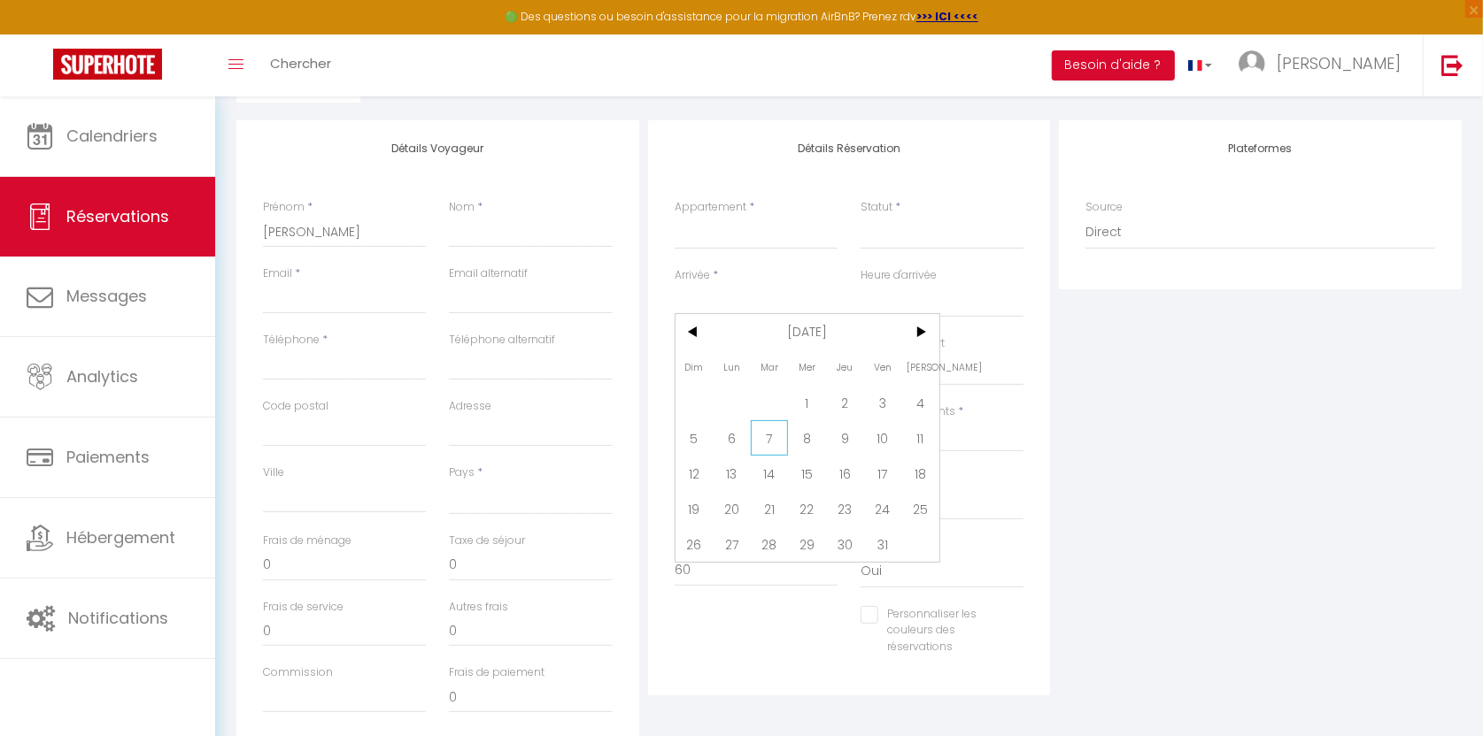
type input "[DATE] Octobre 2025"
select select
type input "Mer 08 Octobre 2025"
select select
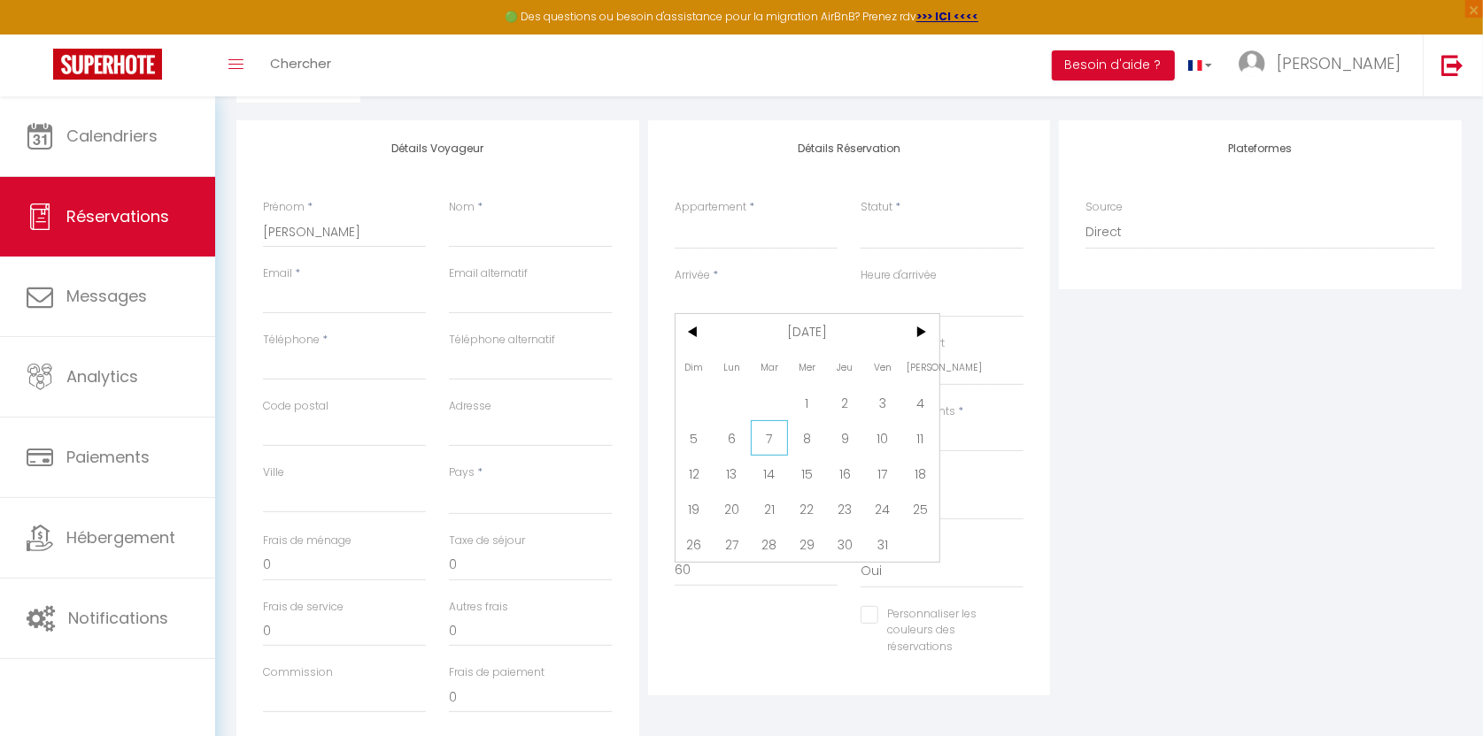
select select
type input "0"
checkbox input "false"
click at [725, 297] on input "[DATE] Octobre 2025" at bounding box center [755, 301] width 163 height 23
click at [807, 440] on span "8" at bounding box center [807, 437] width 38 height 35
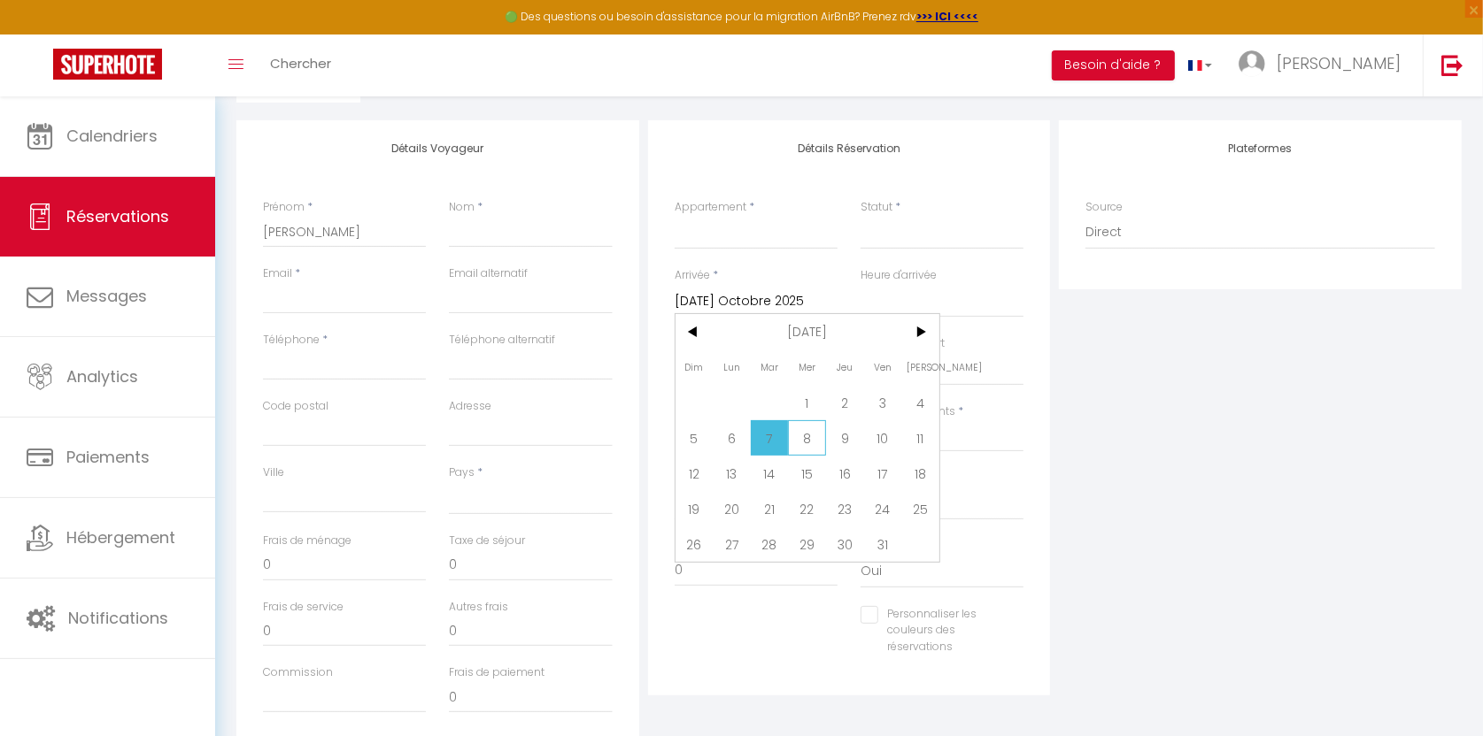
select select
type input "Mer 08 Octobre 2025"
select select
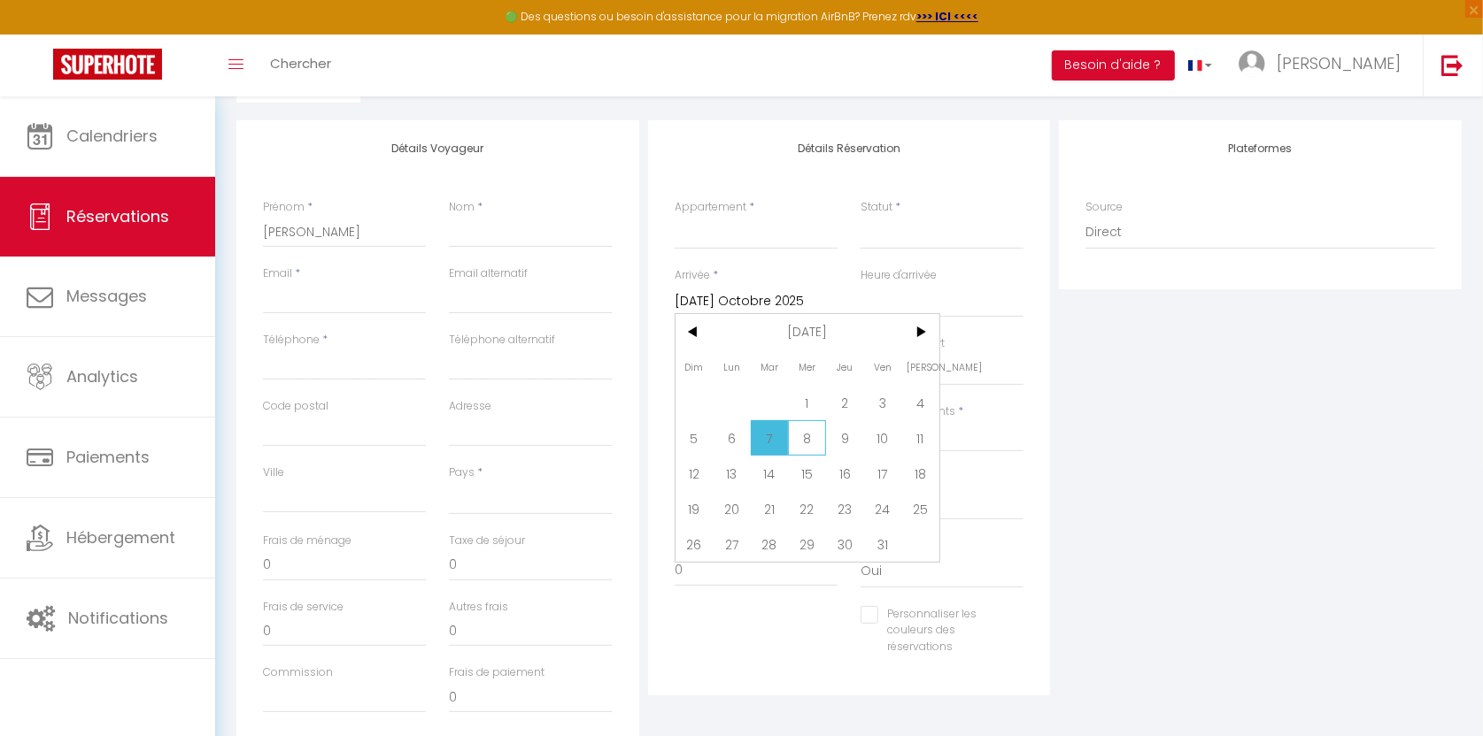
select select
checkbox input "false"
click at [777, 370] on input "Mer 08 Octobre 2025" at bounding box center [755, 369] width 163 height 23
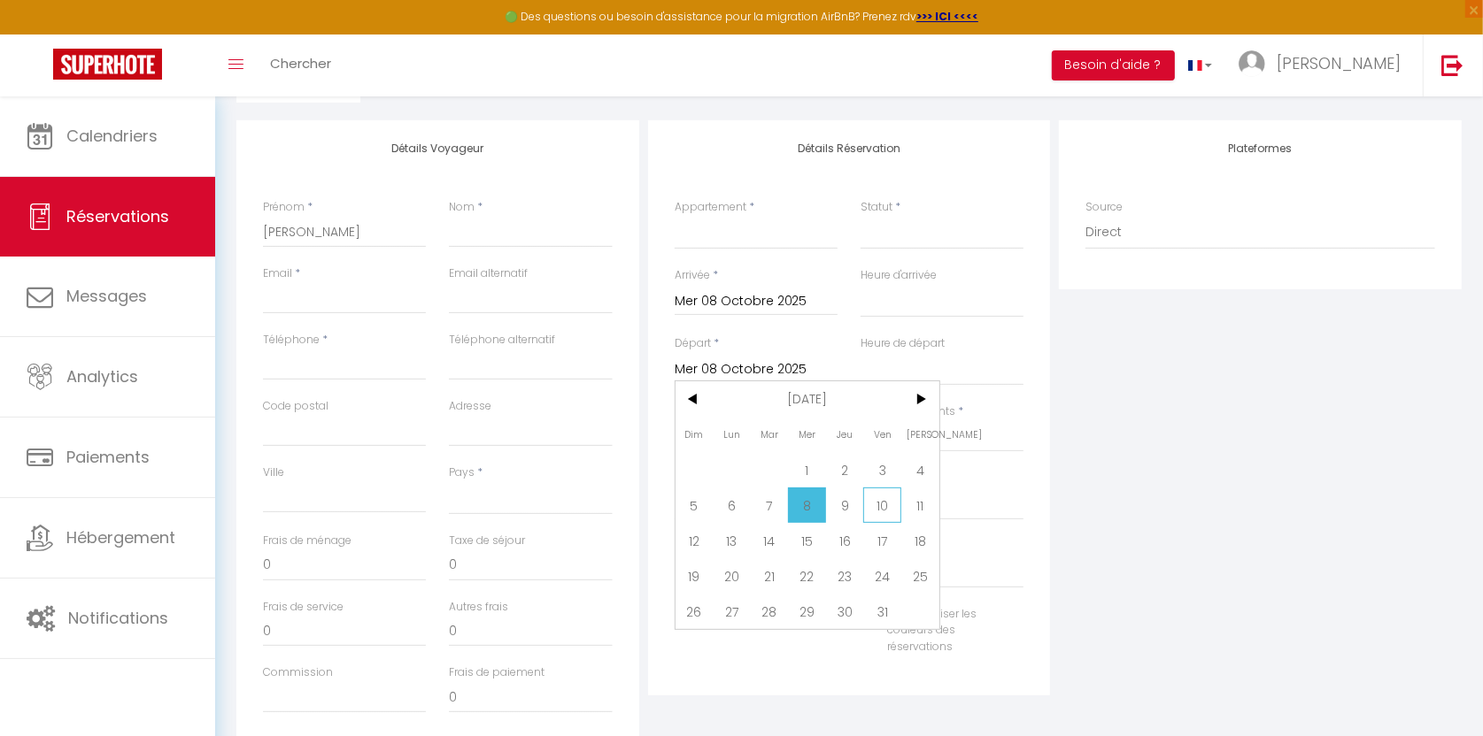
click at [876, 509] on span "10" at bounding box center [882, 505] width 38 height 35
select select
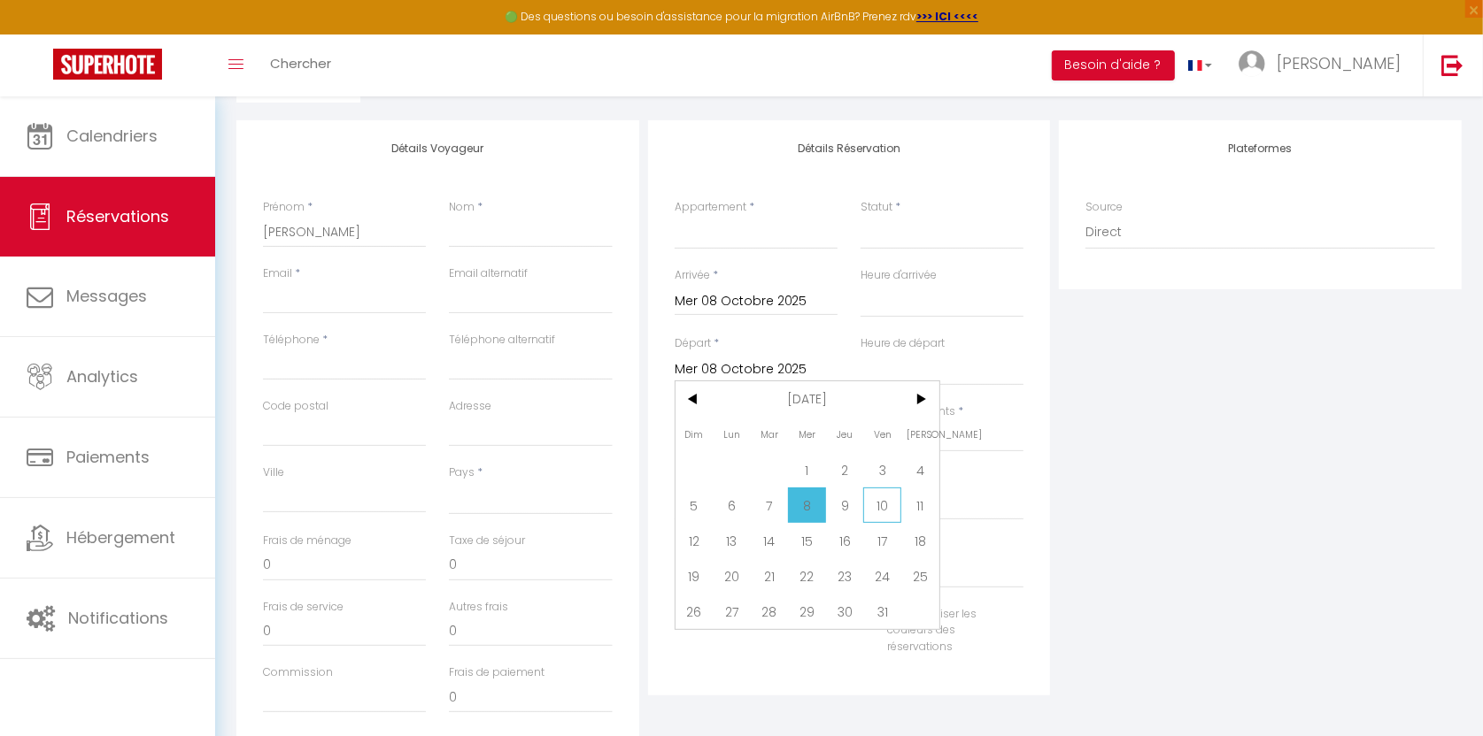
type input "Ven 10 Octobre 2025"
select select
checkbox input "false"
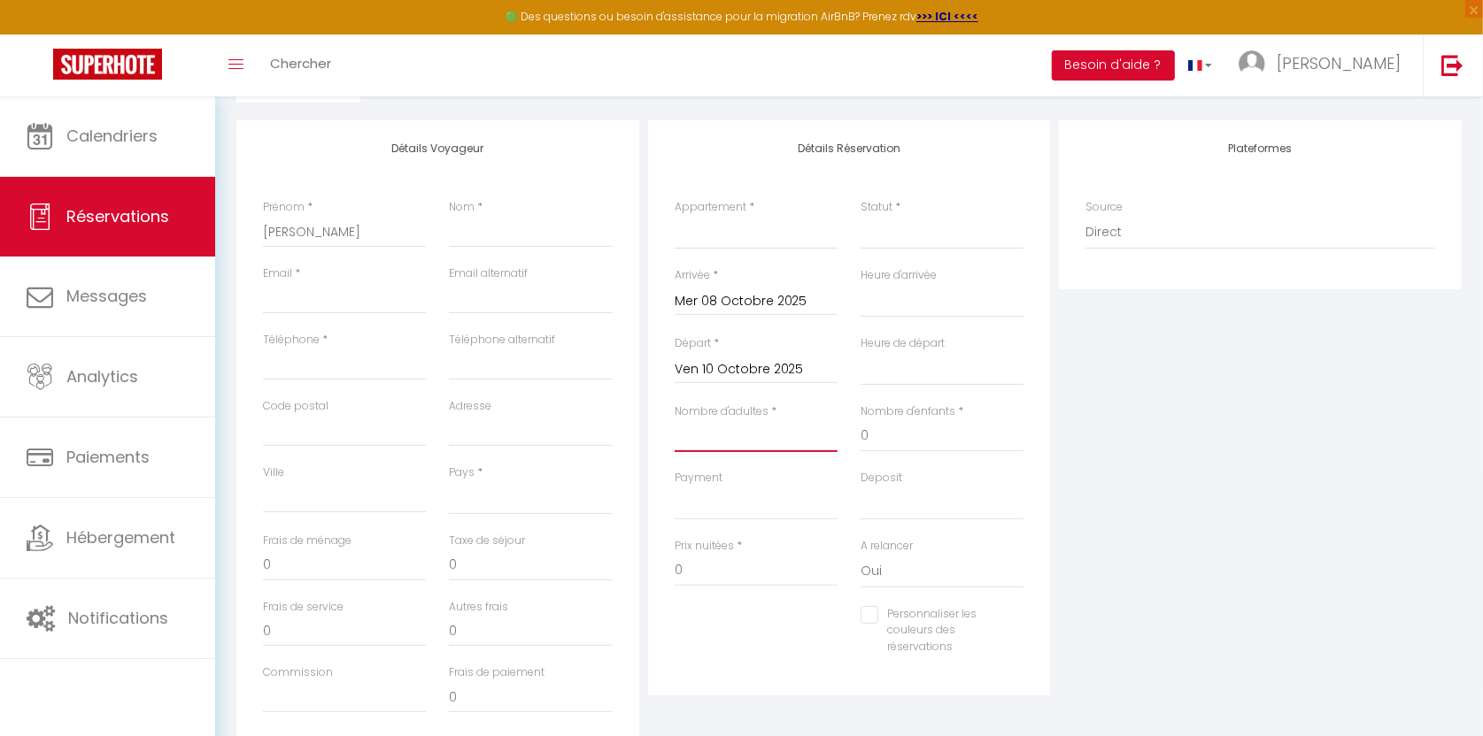
type input "2"
select select
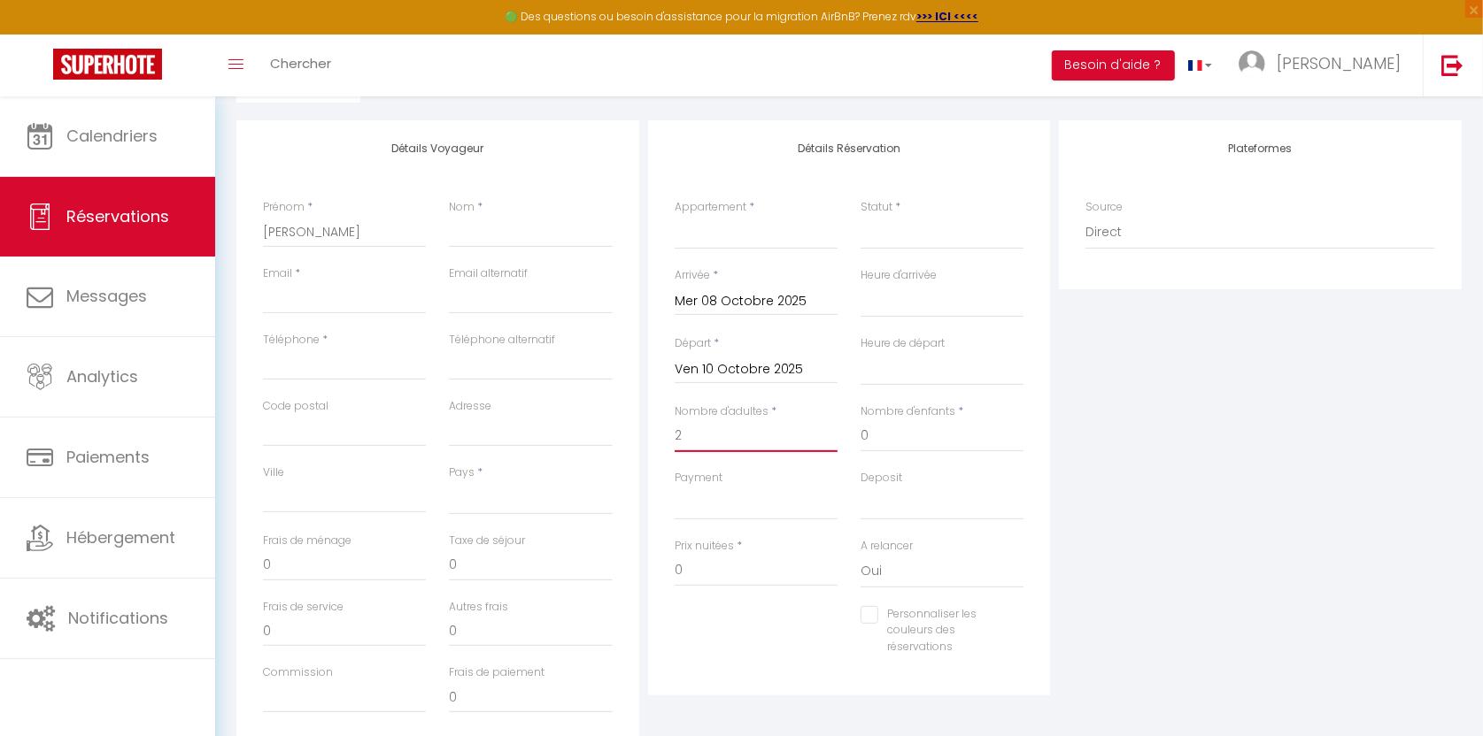
select select
checkbox input "false"
type input "2"
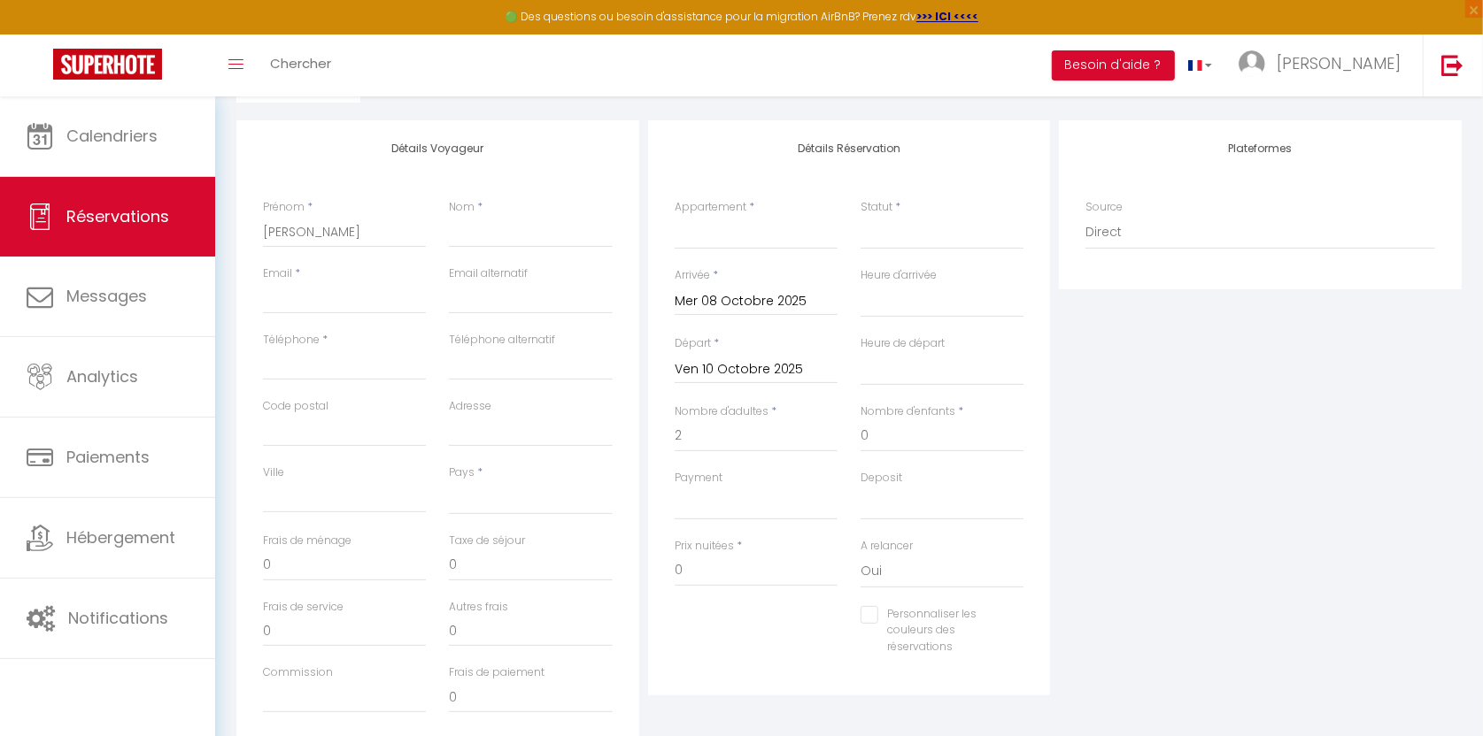
click at [1153, 518] on div "Plateformes Source Direct [DOMAIN_NAME] [DOMAIN_NAME] Chalet montagne Expedia G…" at bounding box center [1260, 436] width 412 height 633
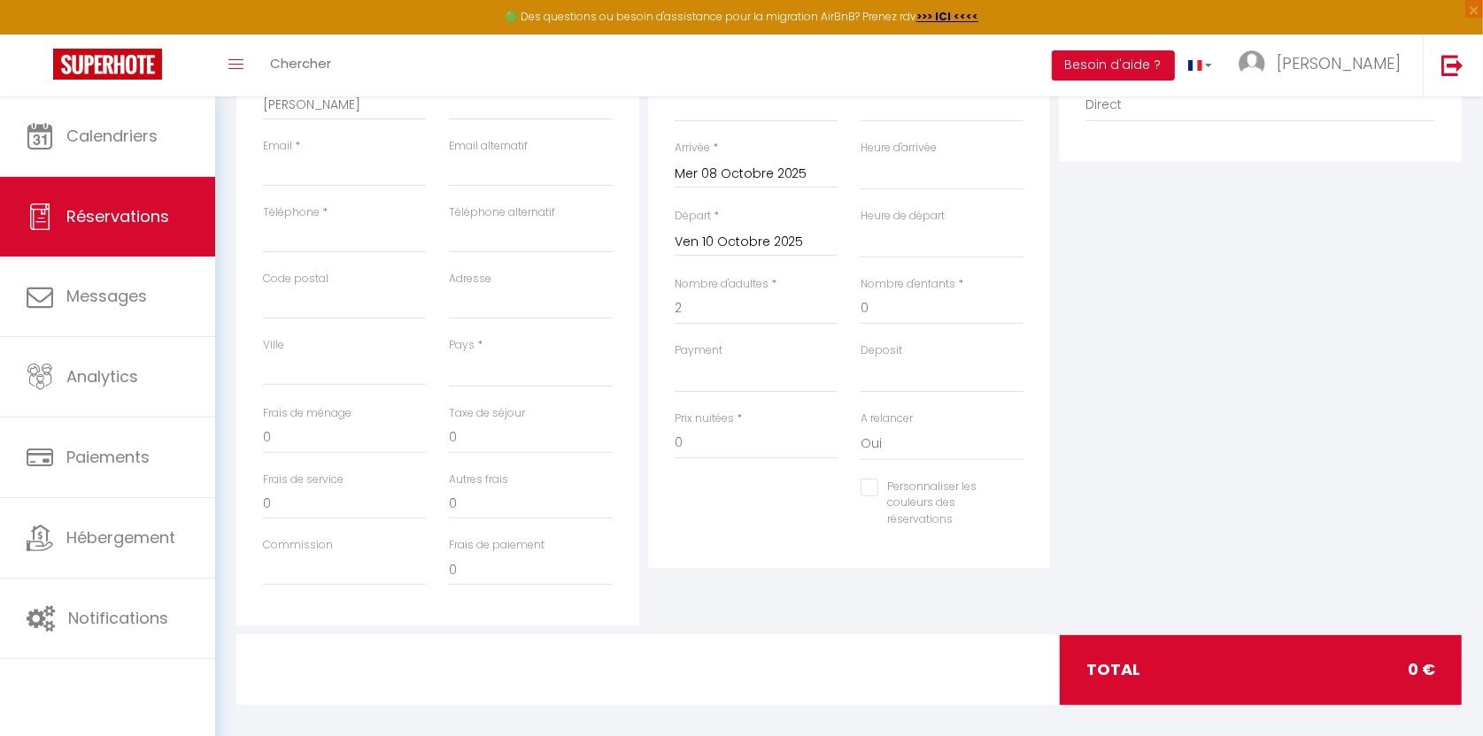
scroll to position [312, 0]
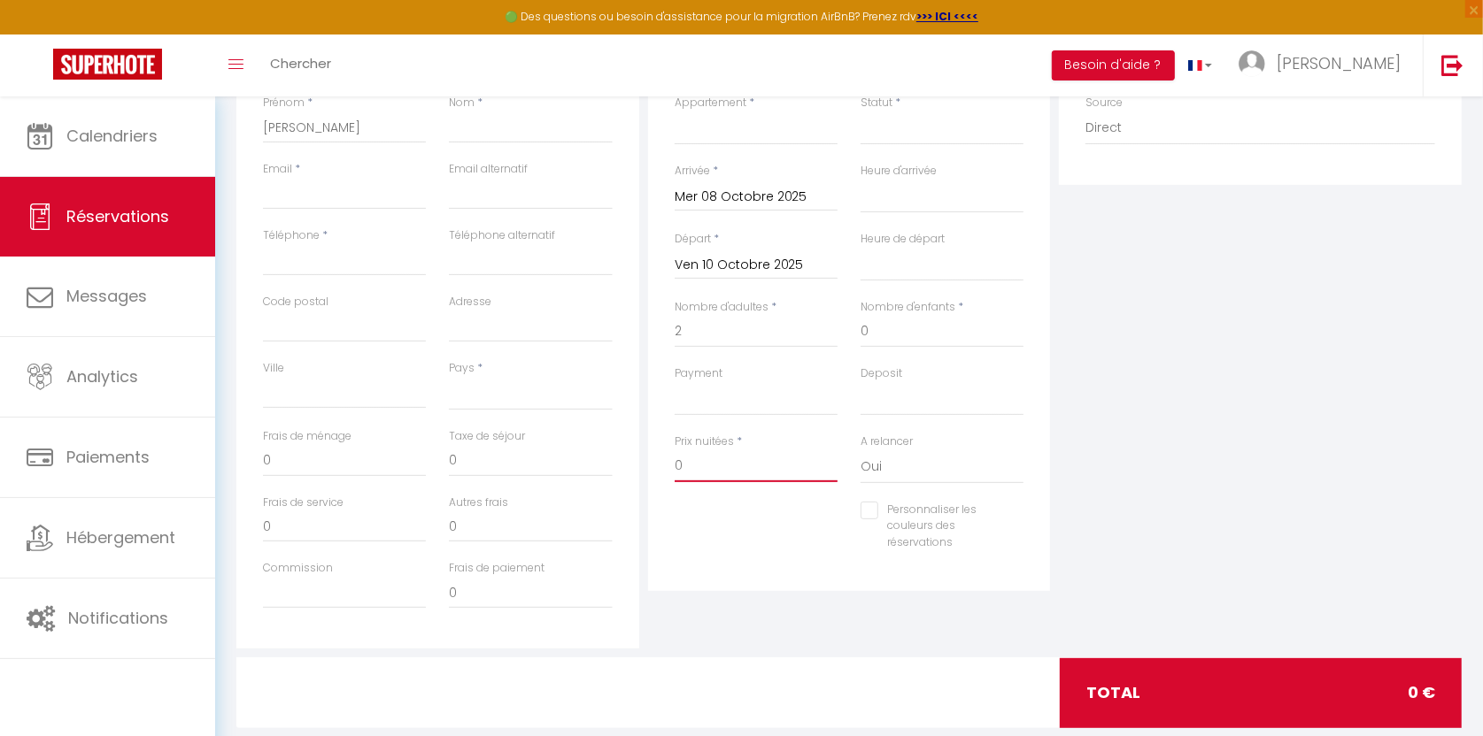
click at [736, 453] on input "0" at bounding box center [755, 467] width 163 height 32
type input "60"
select select
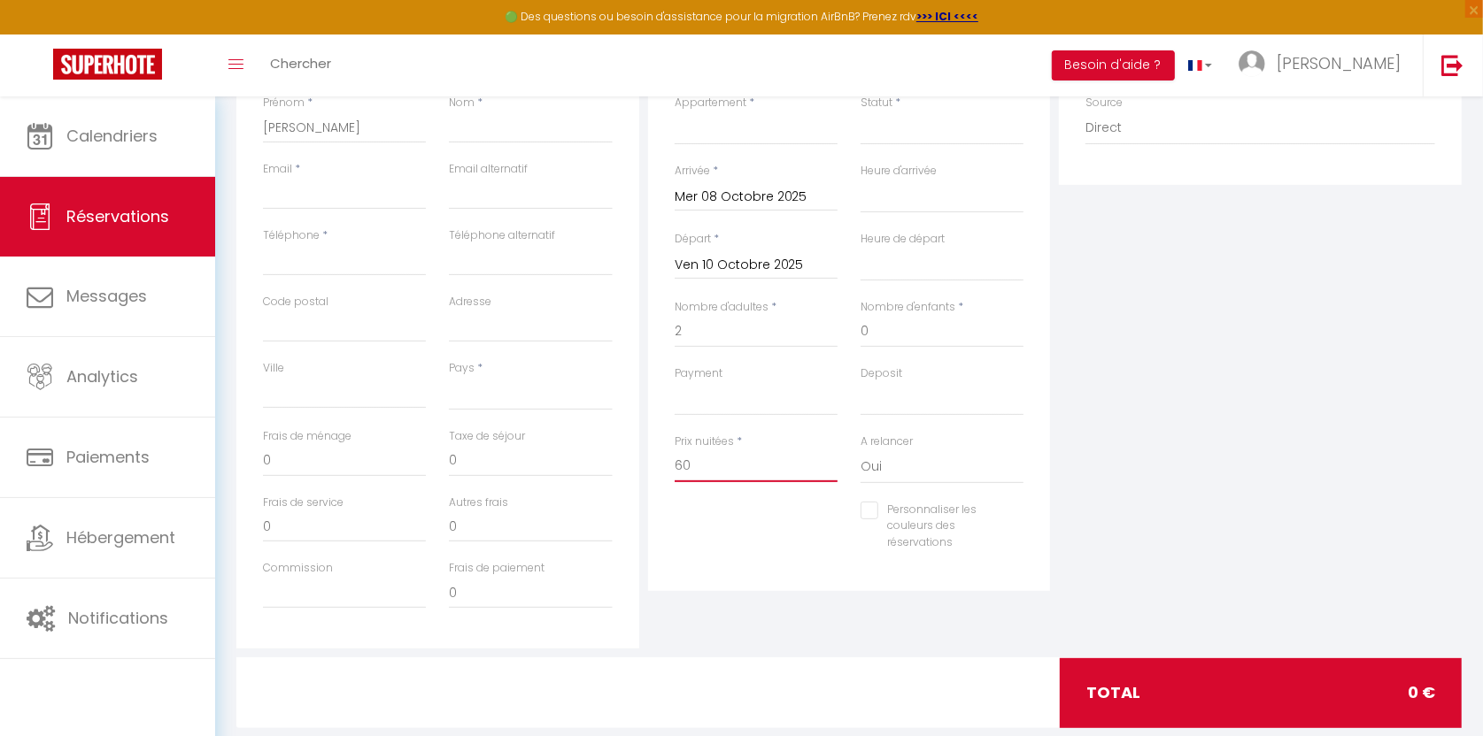
select select
checkbox input "false"
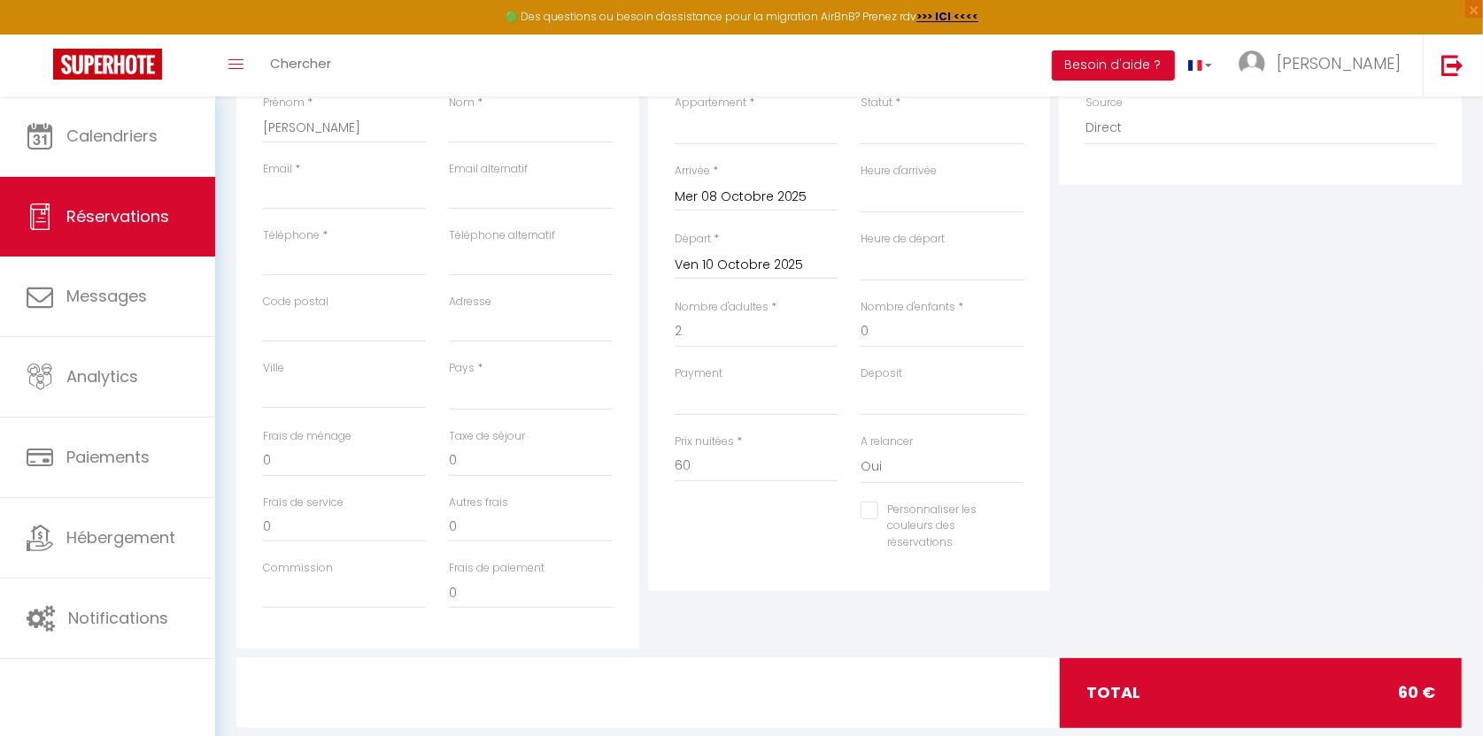
click at [1006, 428] on div "Deposit OK KO" at bounding box center [942, 400] width 186 height 68
click at [757, 442] on div "Prix nuitées * 60" at bounding box center [755, 458] width 163 height 49
click at [728, 459] on input "60" at bounding box center [755, 467] width 163 height 32
type input "6"
select select
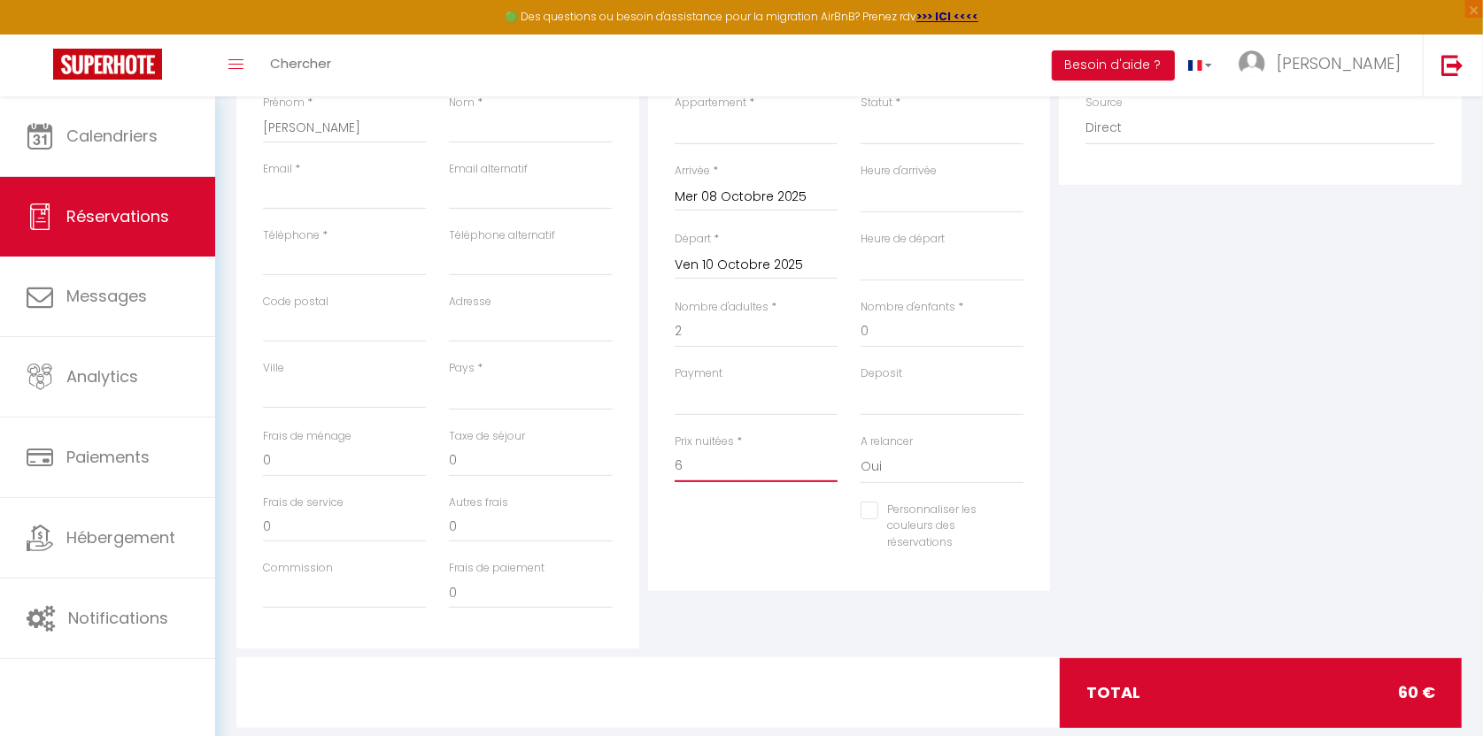
select select
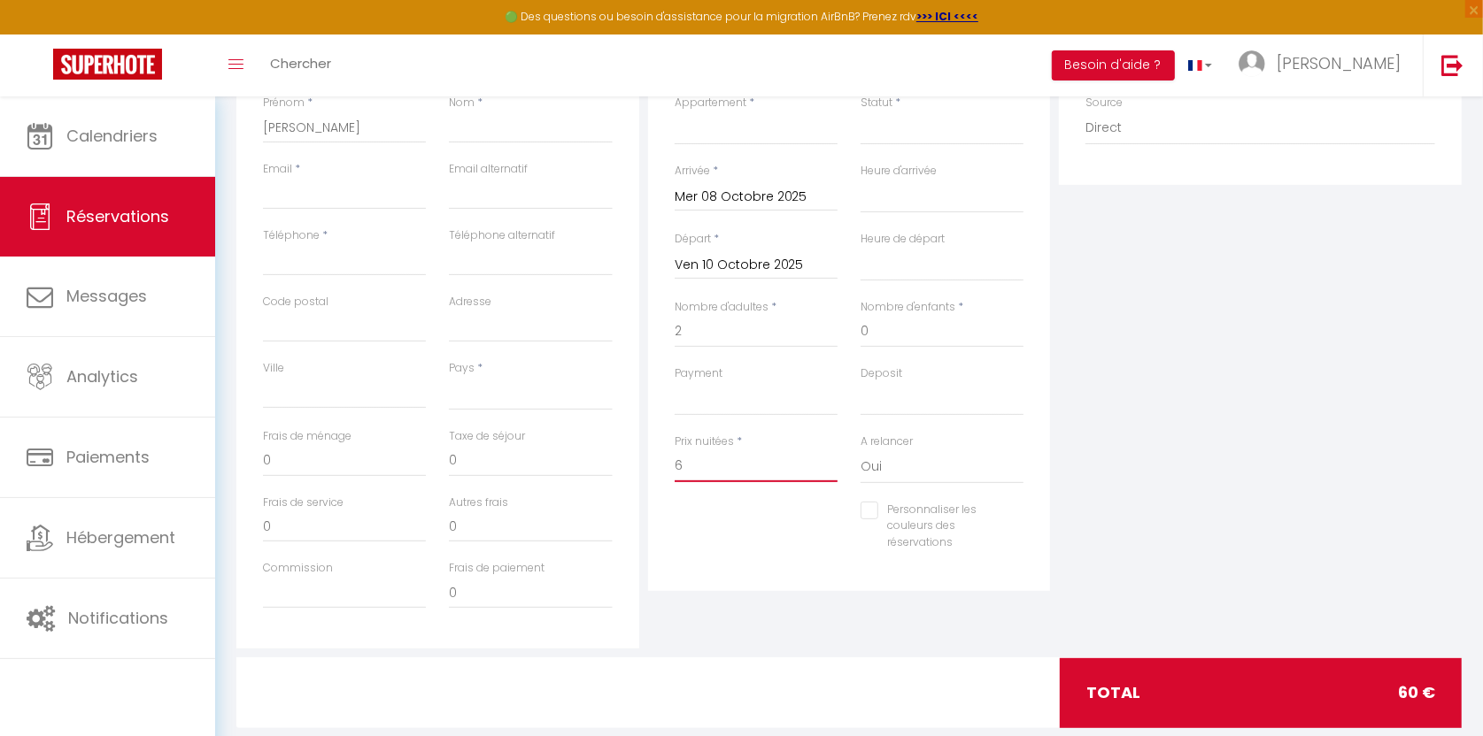
select select
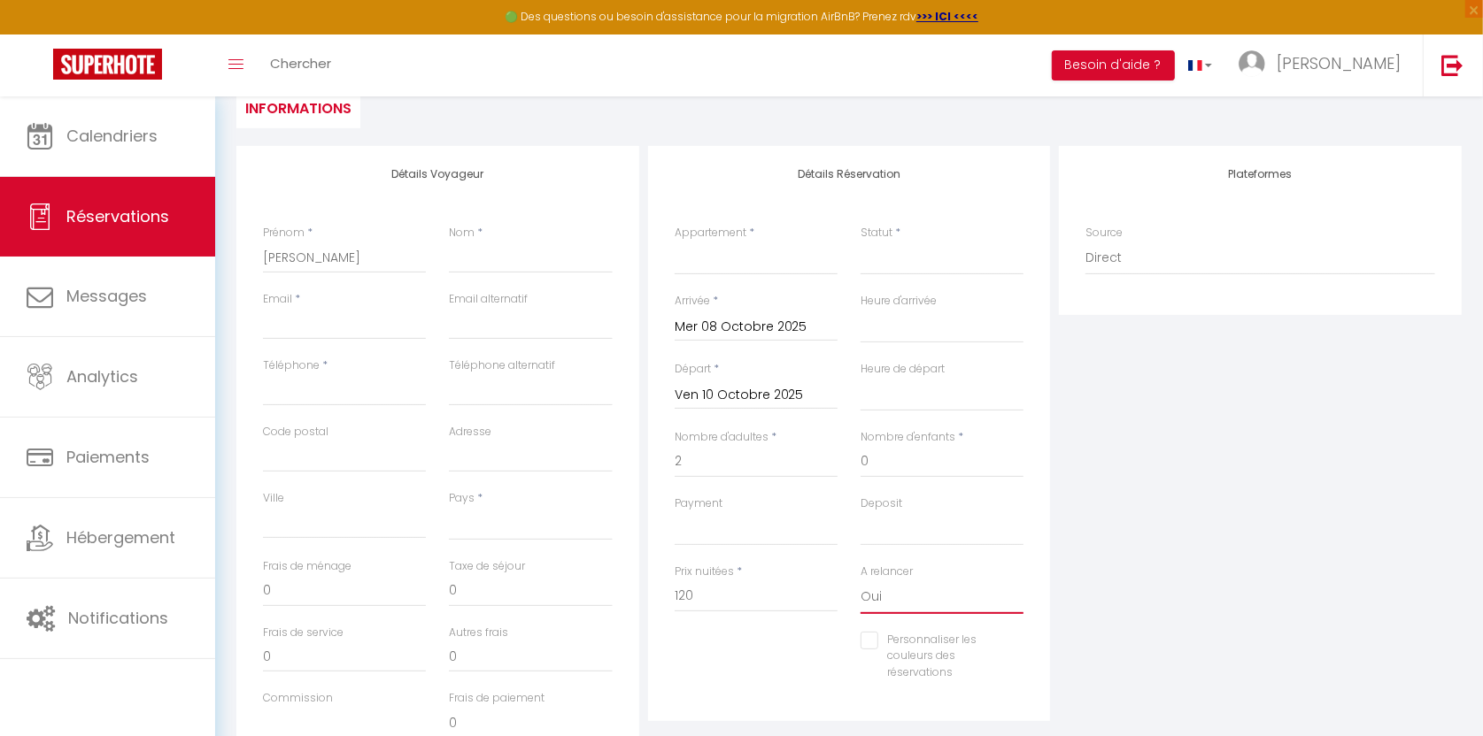
scroll to position [181, 0]
click at [739, 279] on div "Appartement * Grand studio cosy, a deux pas de la gare T2 hypercentre avec park…" at bounding box center [756, 259] width 186 height 68
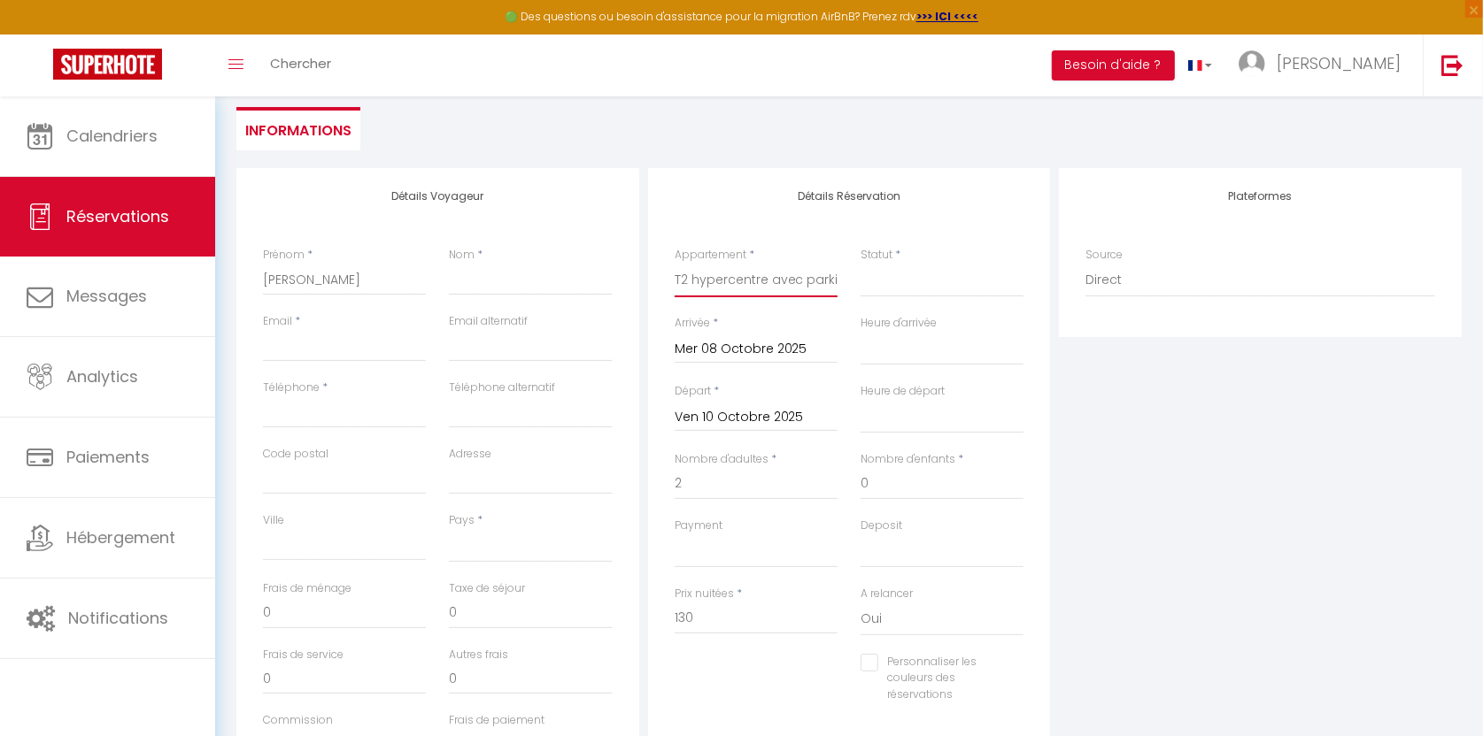
scroll to position [161, 0]
